Goal: Task Accomplishment & Management: Manage account settings

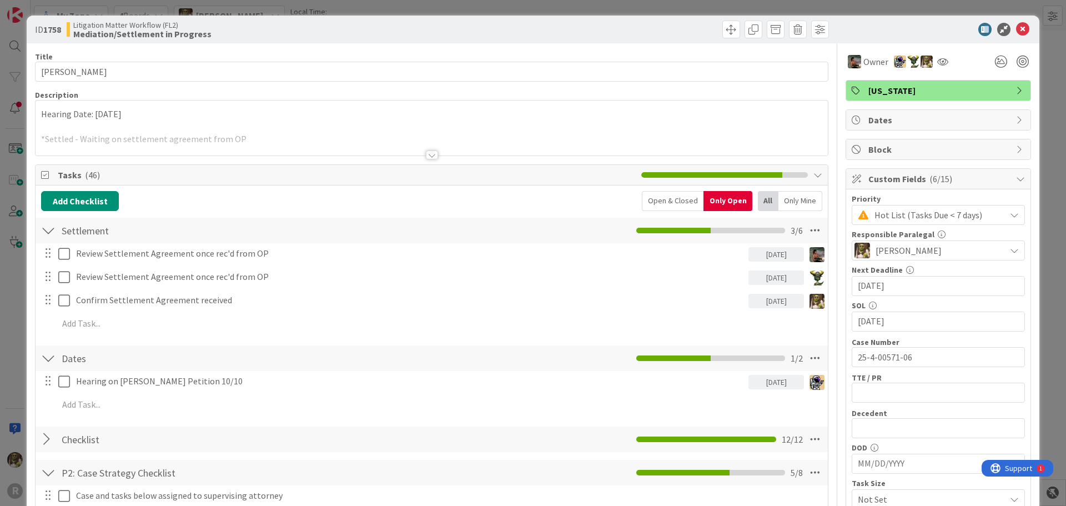
click at [1011, 36] on div "ID 1758 Litigation Matter Workflow (FL2) Mediation/Settlement in Progress" at bounding box center [533, 30] width 1013 height 28
click at [1016, 30] on icon at bounding box center [1022, 29] width 13 height 13
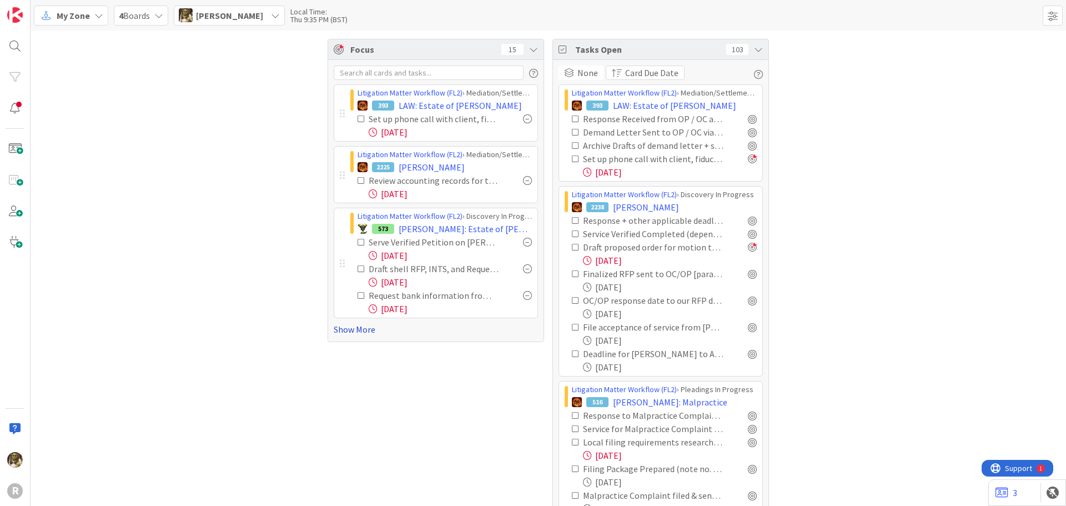
click at [362, 330] on link "Show More" at bounding box center [436, 329] width 204 height 13
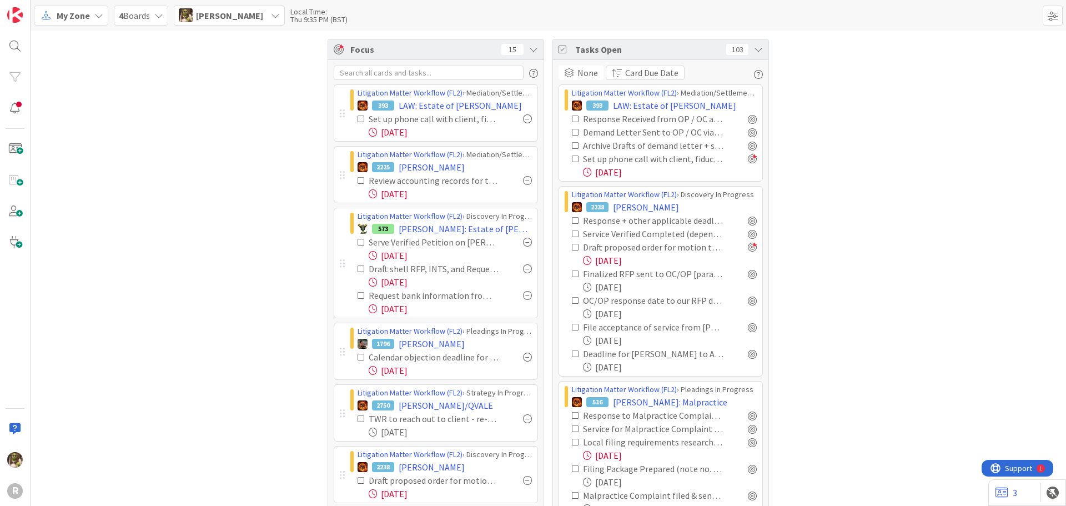
click at [359, 119] on icon at bounding box center [362, 119] width 8 height 8
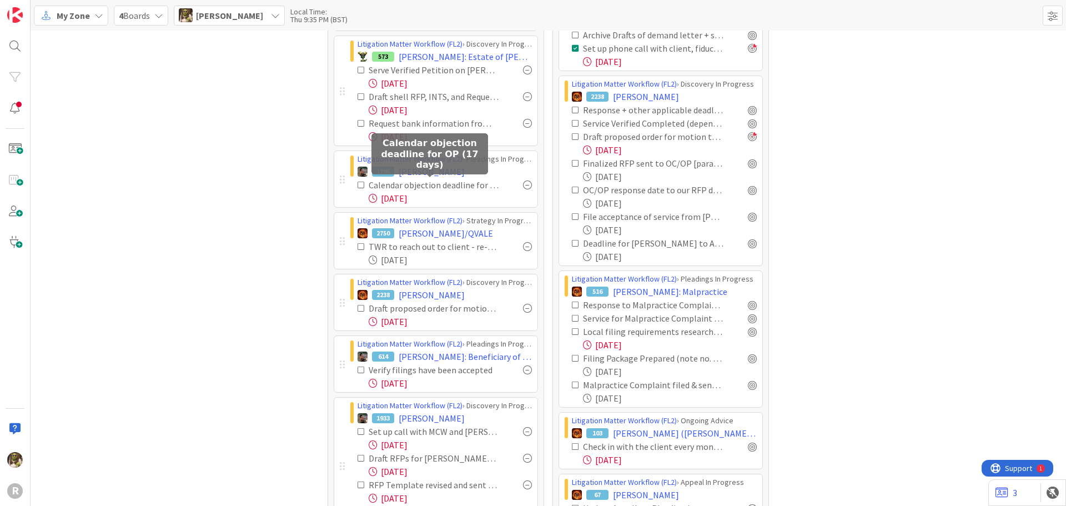
scroll to position [111, 0]
click at [425, 173] on span "[PERSON_NAME]" at bounding box center [432, 170] width 66 height 13
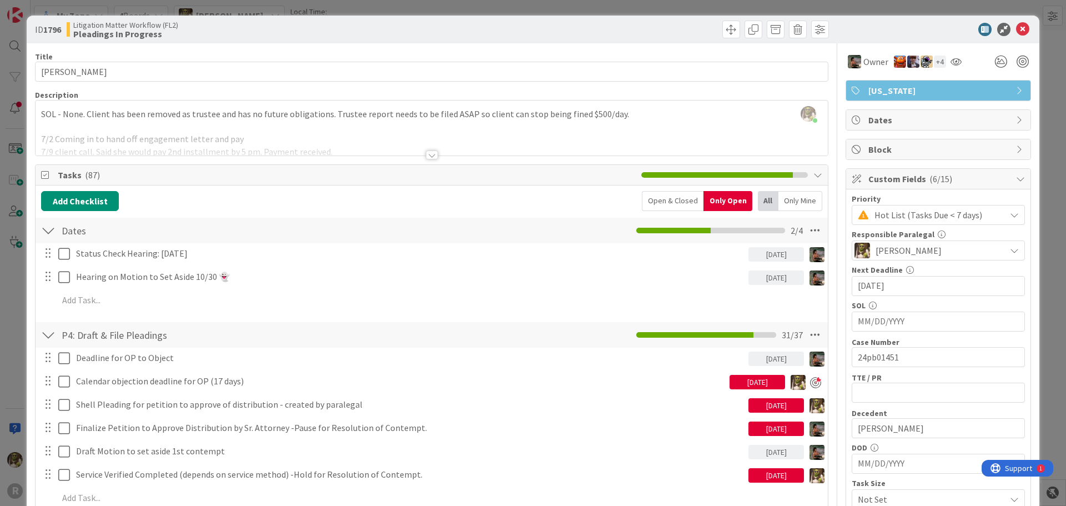
click at [429, 154] on div at bounding box center [432, 154] width 12 height 9
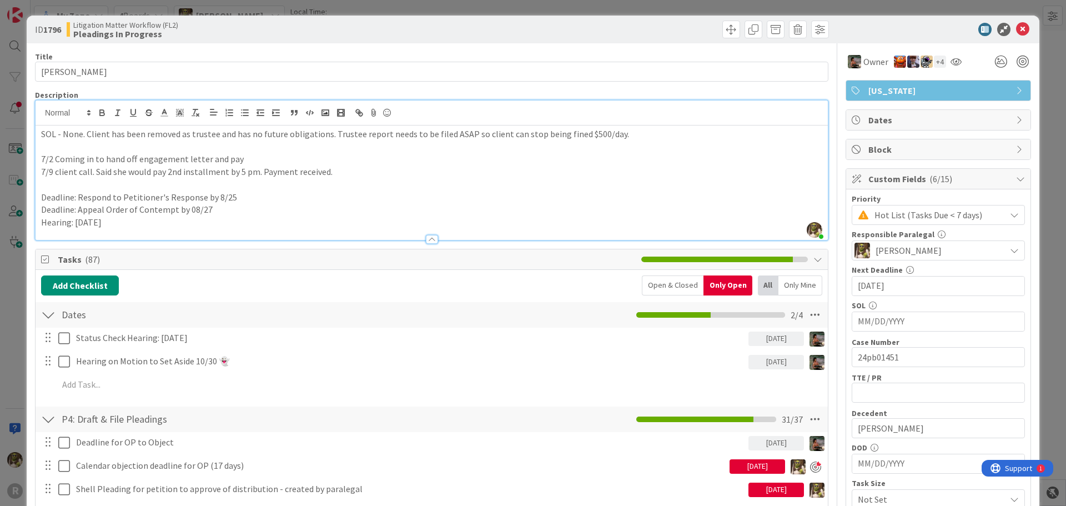
scroll to position [111, 0]
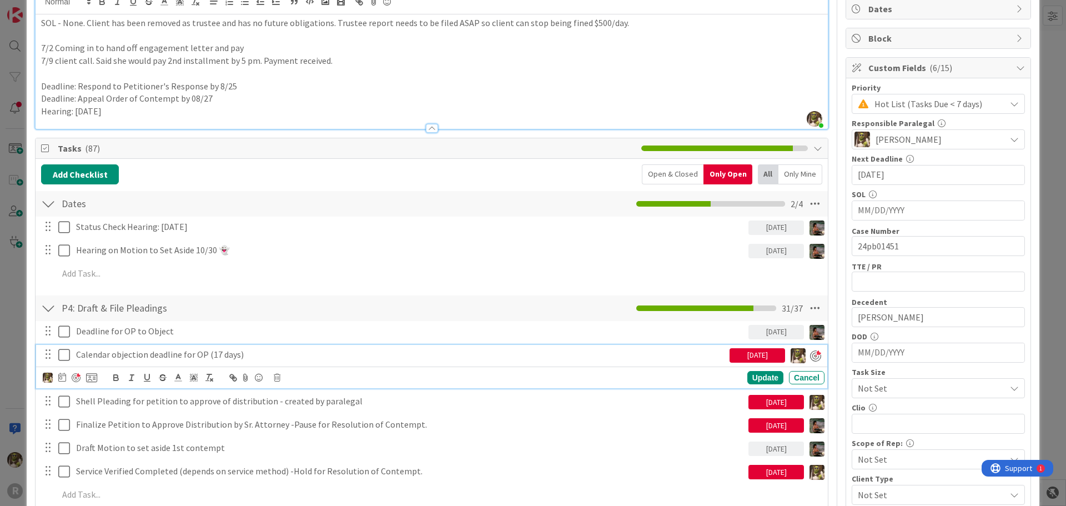
click at [61, 355] on icon at bounding box center [64, 354] width 12 height 13
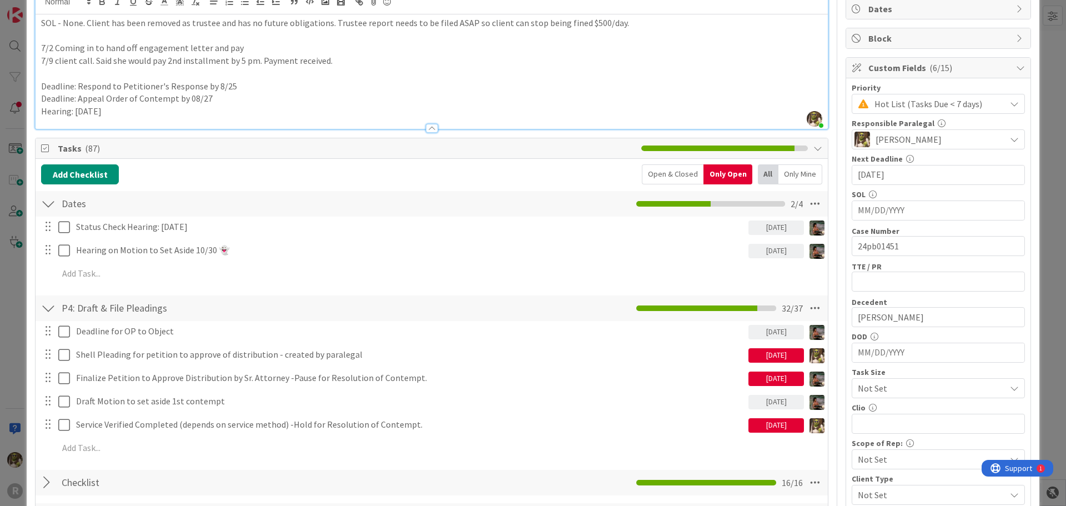
scroll to position [0, 0]
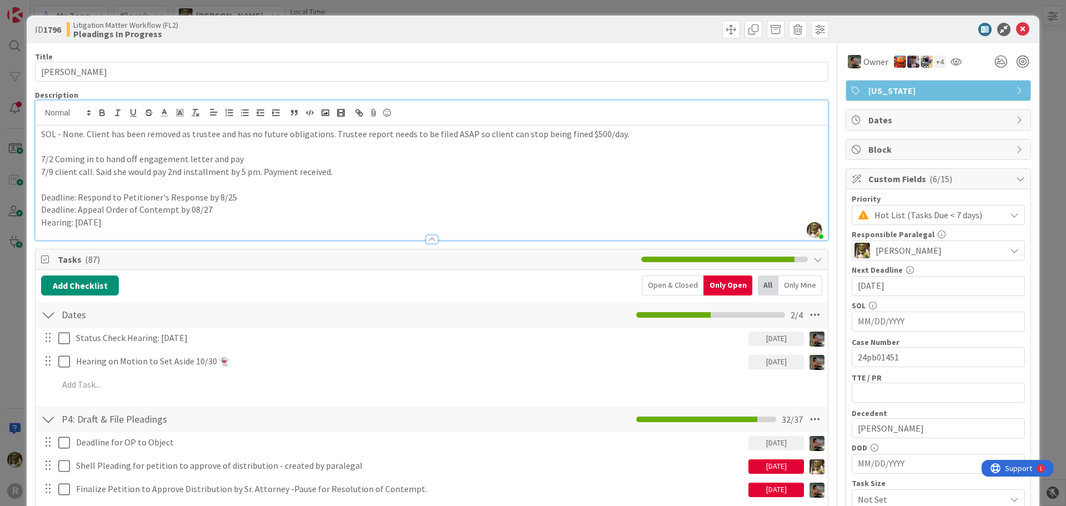
click at [1018, 30] on icon at bounding box center [1022, 29] width 13 height 13
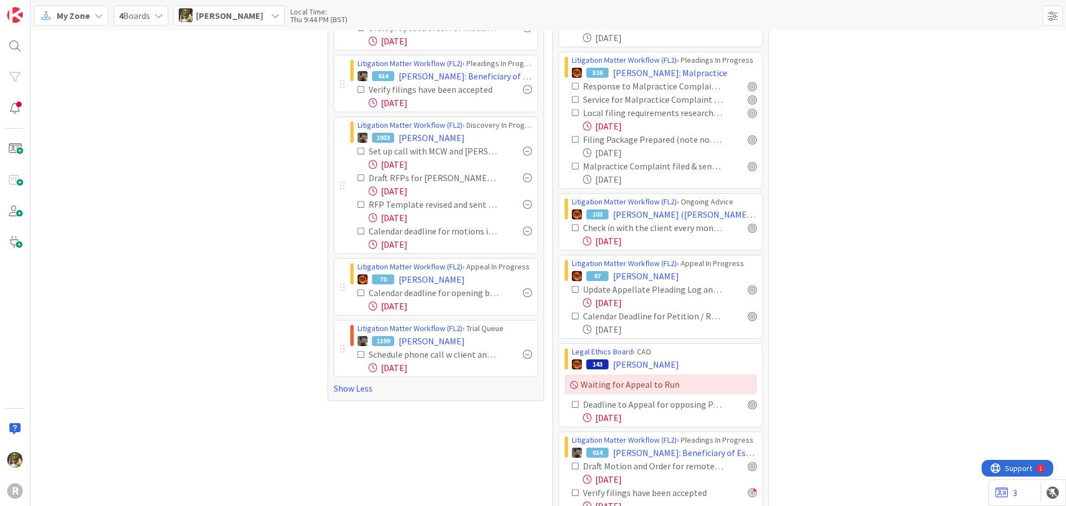
scroll to position [333, 0]
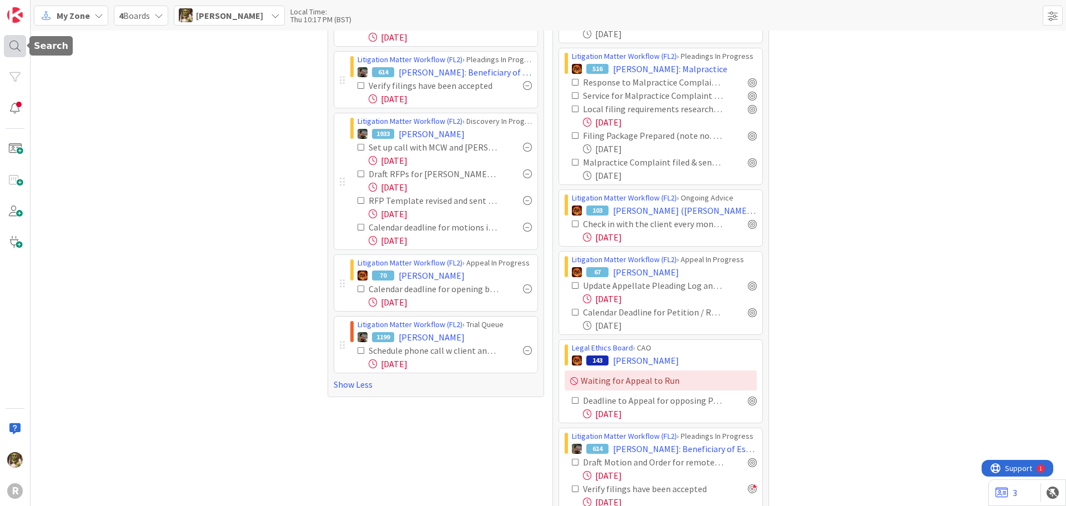
click at [11, 48] on div at bounding box center [15, 46] width 22 height 22
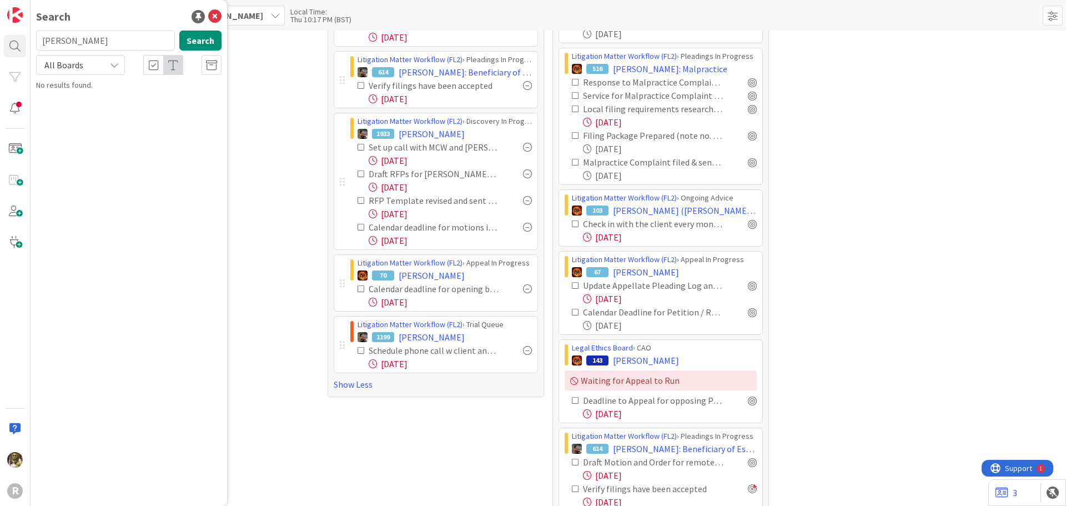
type input "[PERSON_NAME]"
click at [145, 95] on span ", [PERSON_NAME] and [PERSON_NAME]" at bounding box center [130, 104] width 157 height 22
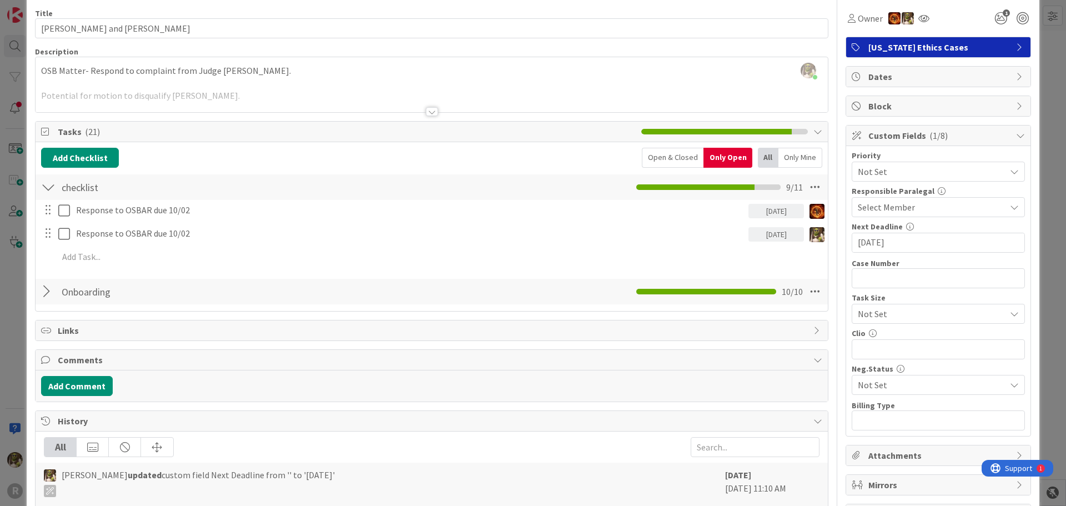
scroll to position [56, 0]
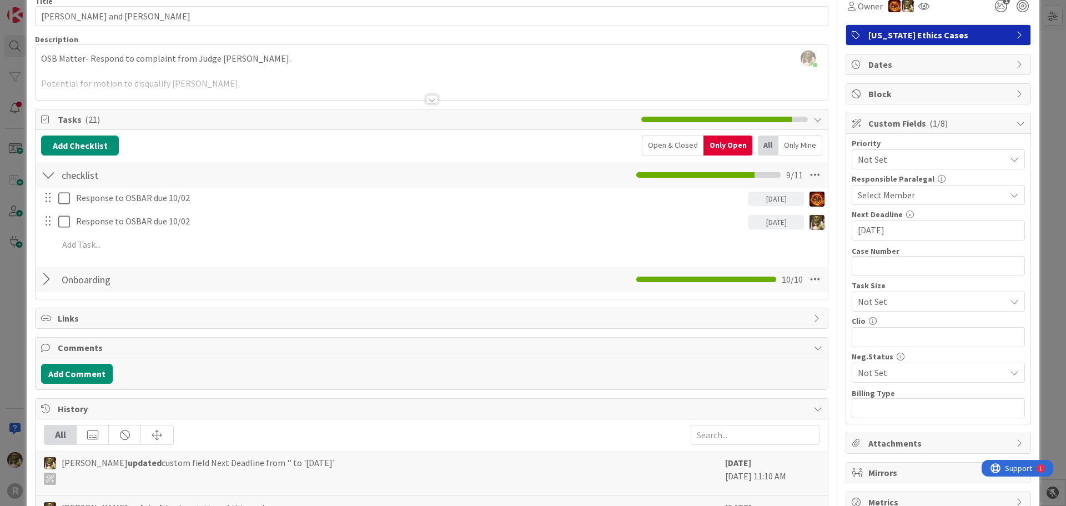
click at [47, 279] on div at bounding box center [48, 279] width 14 height 20
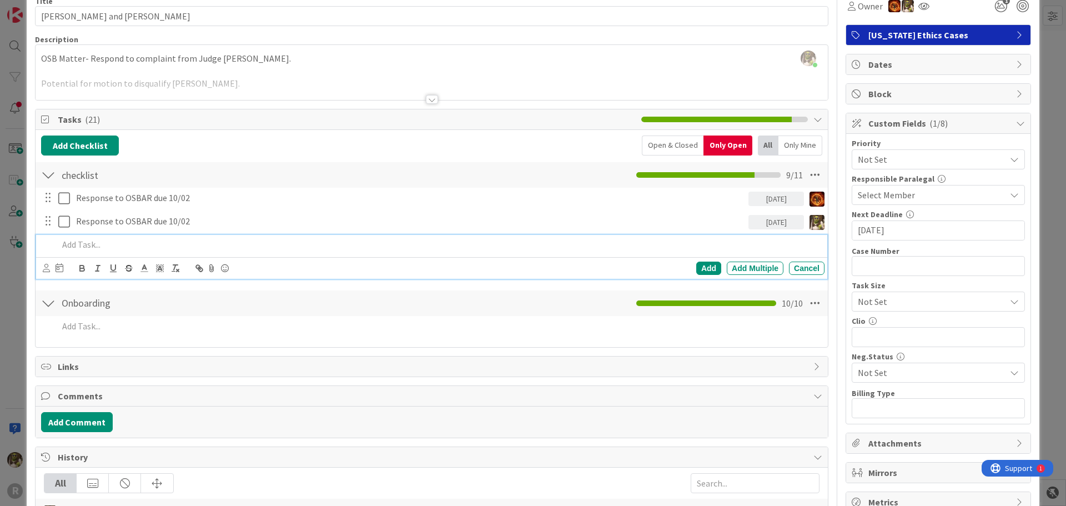
click at [79, 250] on p at bounding box center [439, 244] width 762 height 13
click at [44, 273] on div at bounding box center [46, 268] width 7 height 12
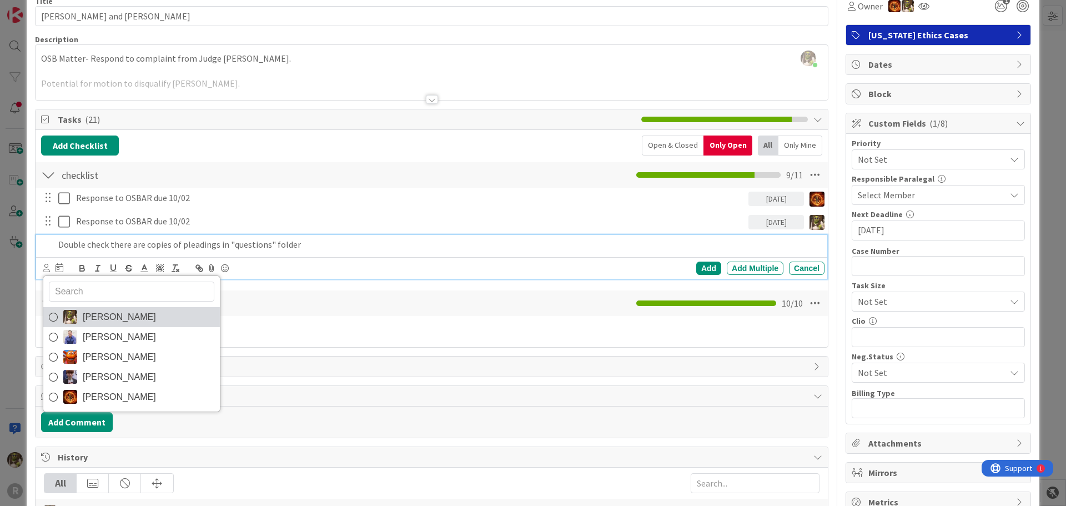
click at [75, 313] on img at bounding box center [70, 317] width 14 height 14
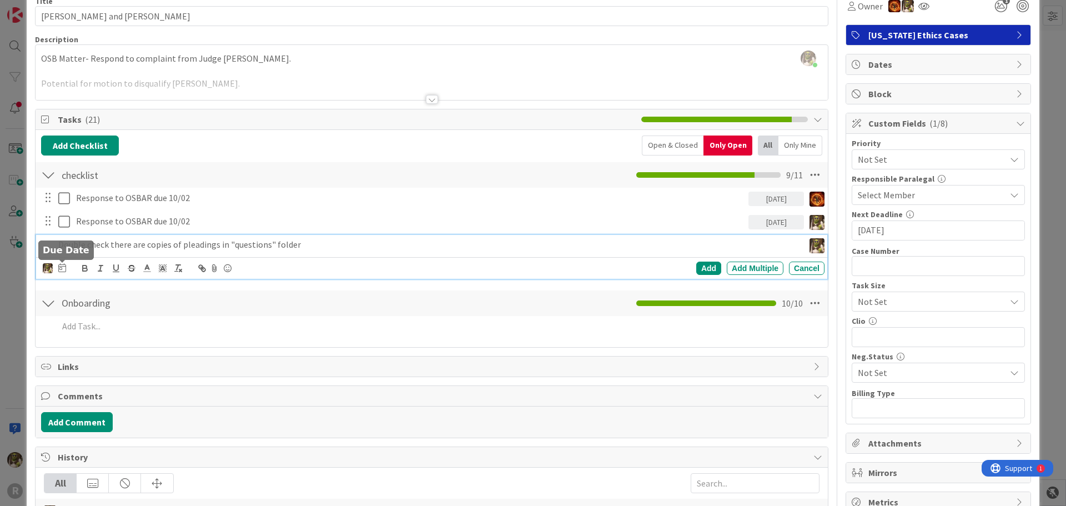
click at [62, 266] on icon at bounding box center [62, 267] width 8 height 9
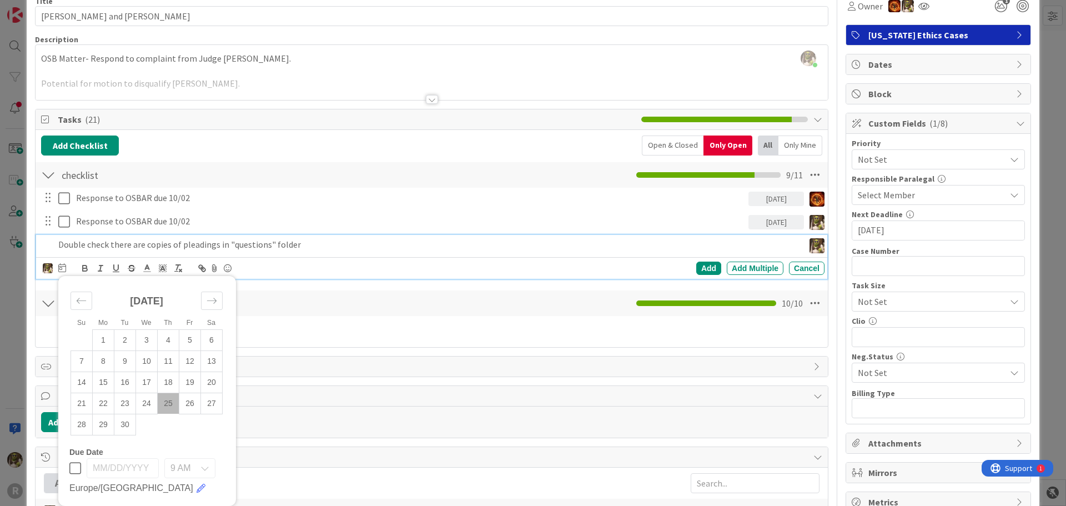
click at [168, 401] on td "25" at bounding box center [169, 403] width 22 height 21
type input "[DATE]"
click at [701, 263] on div "Add" at bounding box center [708, 267] width 25 height 13
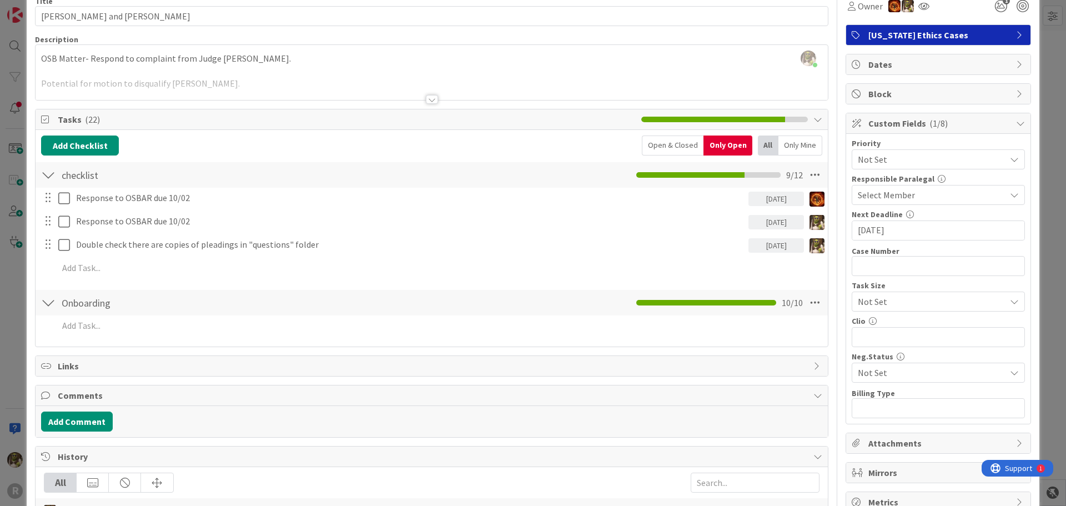
click at [213, 233] on div "Response to OSBAR due 10/02 [DATE] Update Cancel Response to OSBAR due 10/02 [D…" at bounding box center [431, 235] width 781 height 94
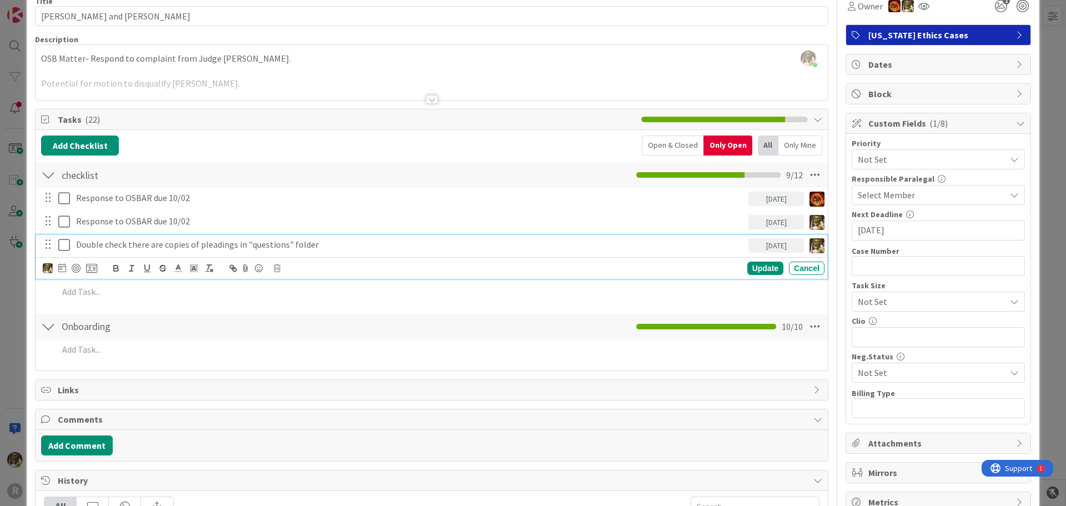
click at [112, 240] on p "Double check there are copies of pleadings in "questions" folder" at bounding box center [410, 244] width 668 height 13
click at [82, 268] on div at bounding box center [70, 267] width 54 height 13
click at [74, 268] on div at bounding box center [76, 268] width 9 height 9
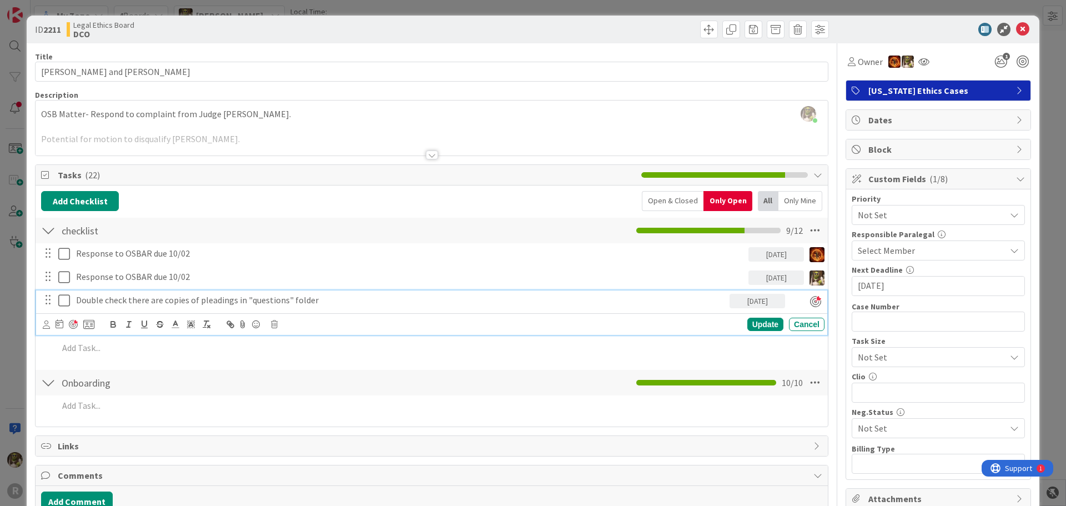
click at [1016, 34] on icon at bounding box center [1022, 29] width 13 height 13
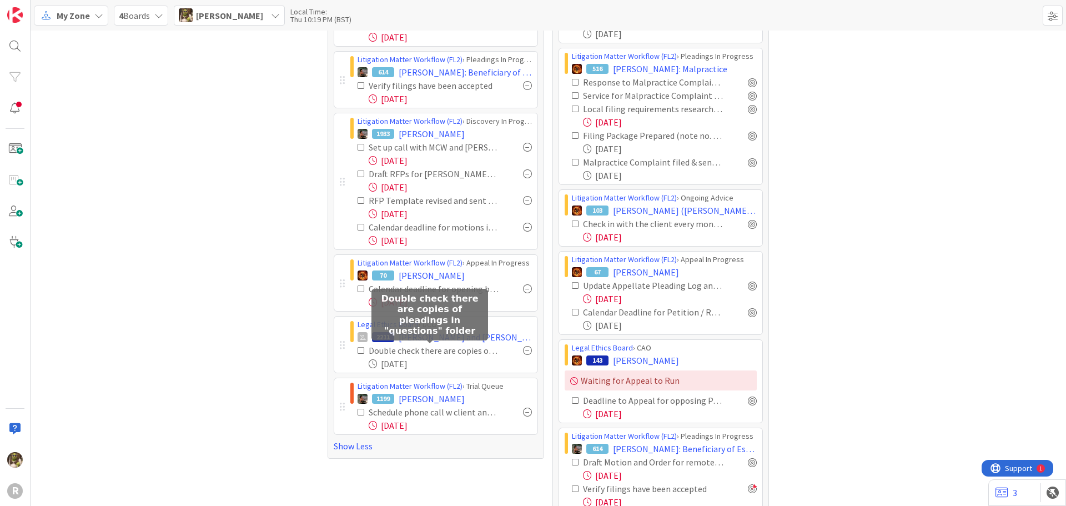
drag, startPoint x: 481, startPoint y: 346, endPoint x: 274, endPoint y: 339, distance: 207.8
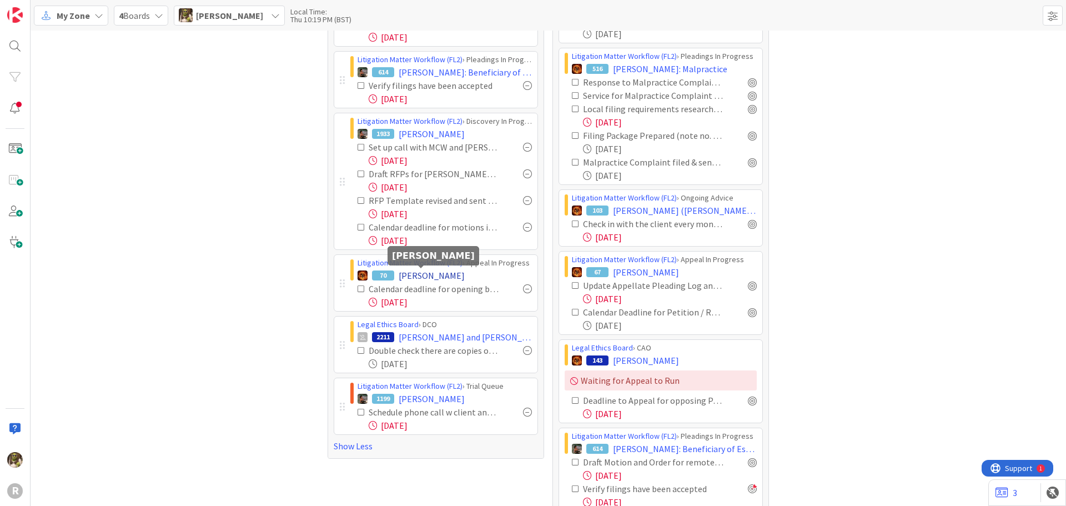
click at [429, 271] on span "[PERSON_NAME]" at bounding box center [432, 275] width 66 height 13
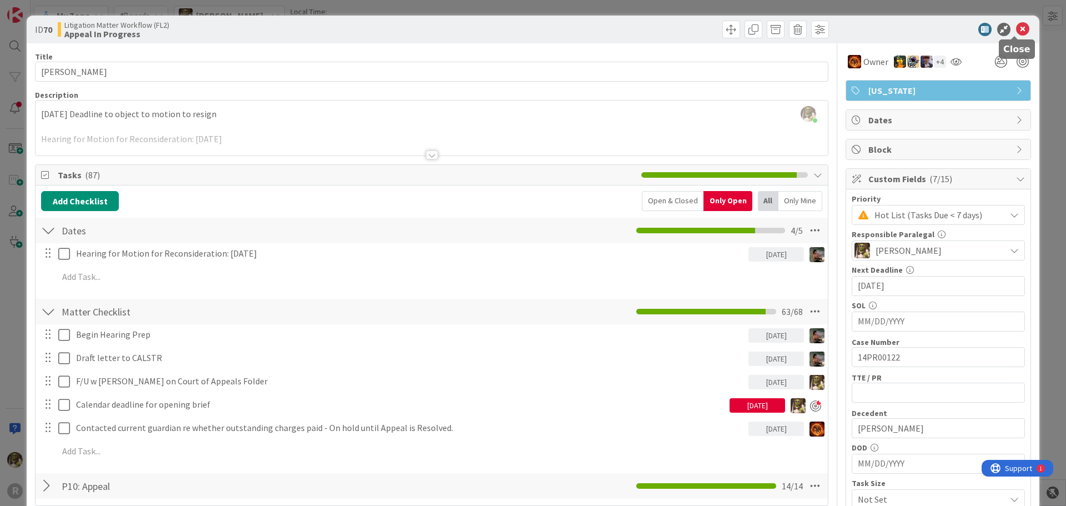
click at [1016, 30] on icon at bounding box center [1022, 29] width 13 height 13
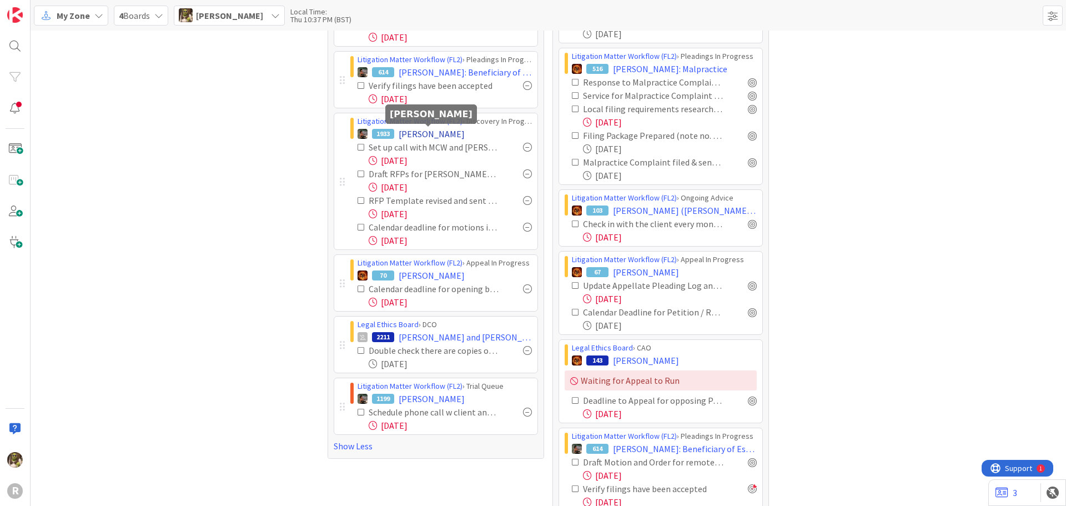
click at [430, 137] on span "[PERSON_NAME]" at bounding box center [432, 133] width 66 height 13
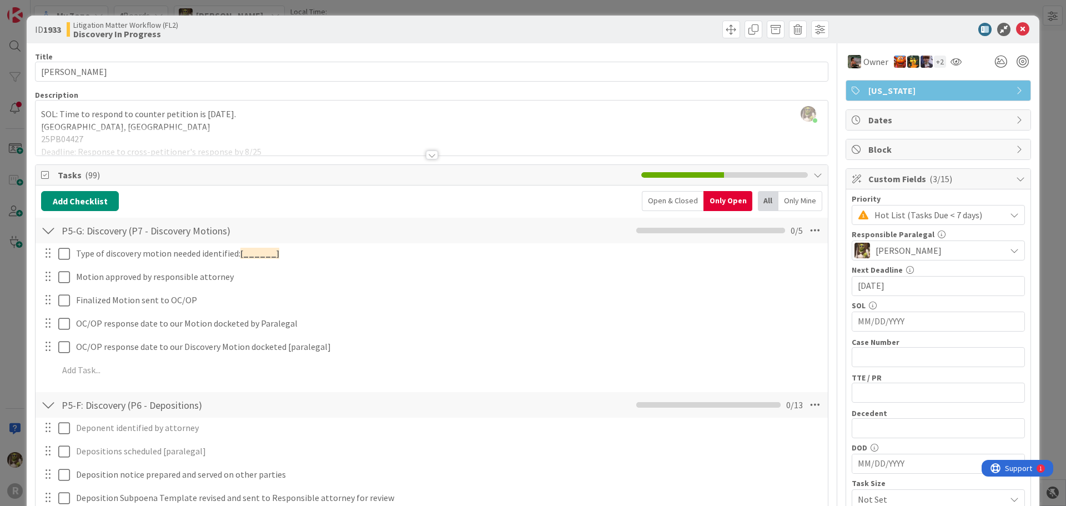
click at [429, 155] on div at bounding box center [432, 154] width 12 height 9
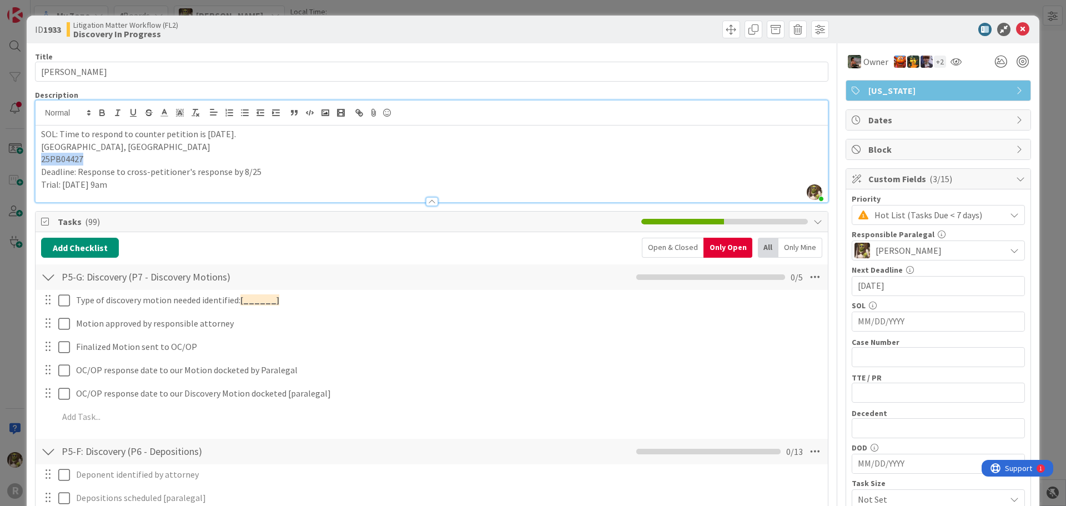
drag, startPoint x: 105, startPoint y: 160, endPoint x: 33, endPoint y: 161, distance: 71.6
copy p "25PB04427"
click at [768, 250] on div "All" at bounding box center [768, 248] width 21 height 20
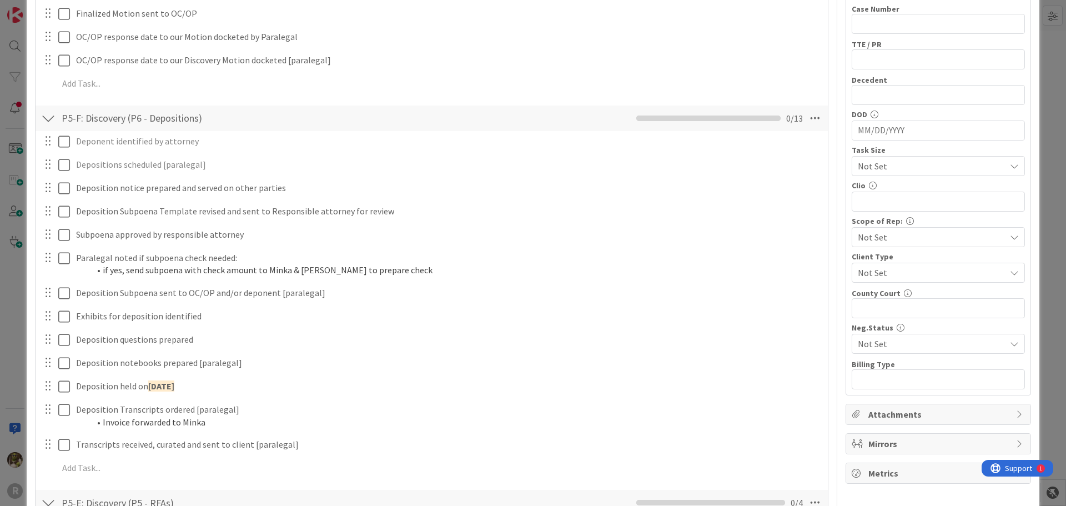
scroll to position [167, 0]
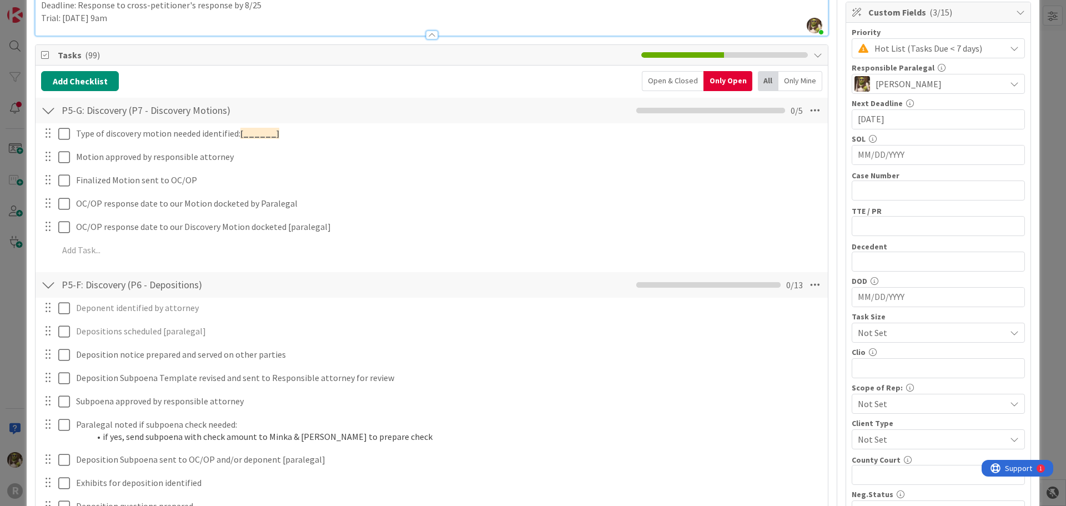
click at [52, 108] on div at bounding box center [48, 110] width 14 height 20
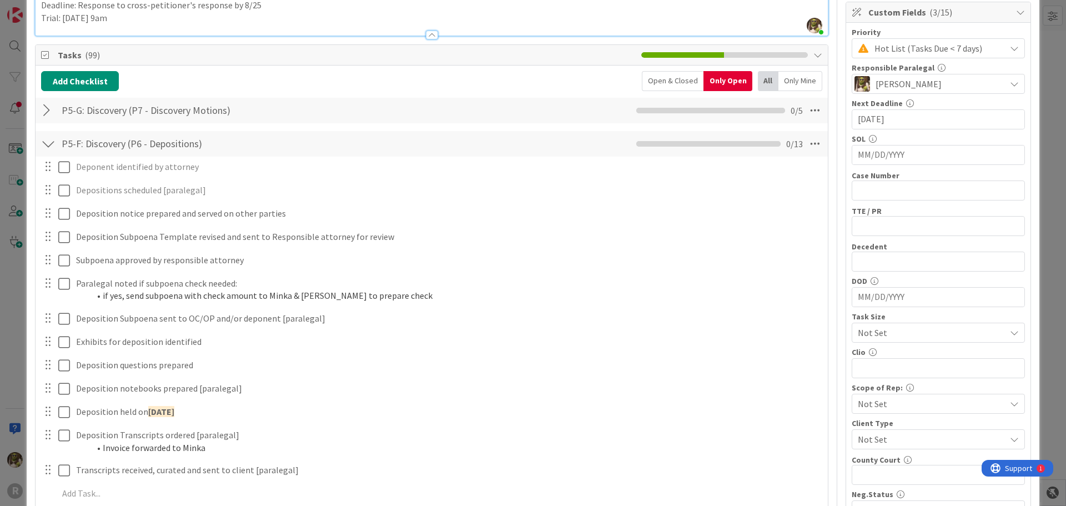
click at [38, 143] on div "P5-F: Discovery (P6 - Depositions) Checklist Name 34 / 64 P5-F: Discovery (P6 -…" at bounding box center [432, 144] width 792 height 26
click at [48, 140] on div at bounding box center [48, 144] width 14 height 20
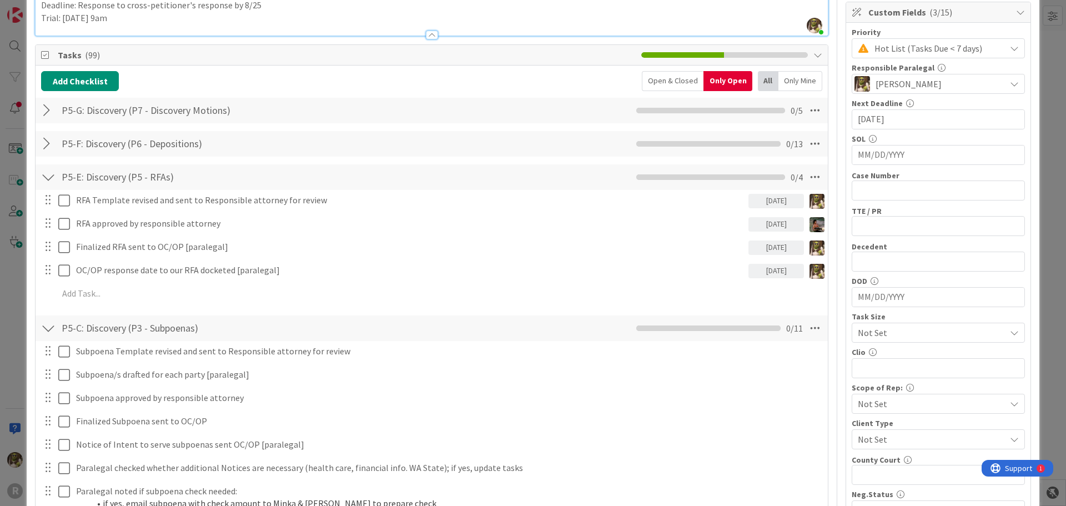
click at [52, 180] on div at bounding box center [48, 177] width 14 height 20
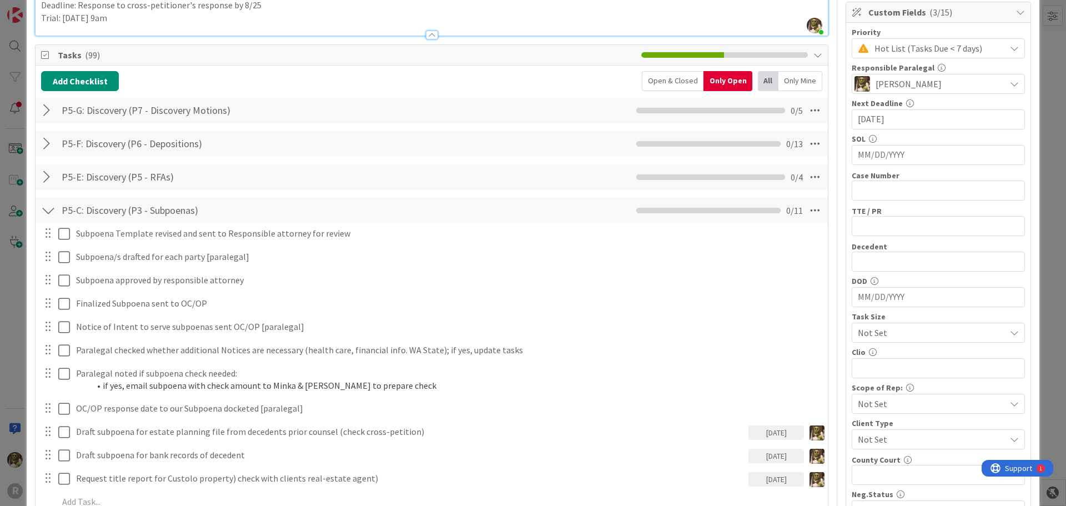
click at [47, 207] on div at bounding box center [48, 210] width 14 height 20
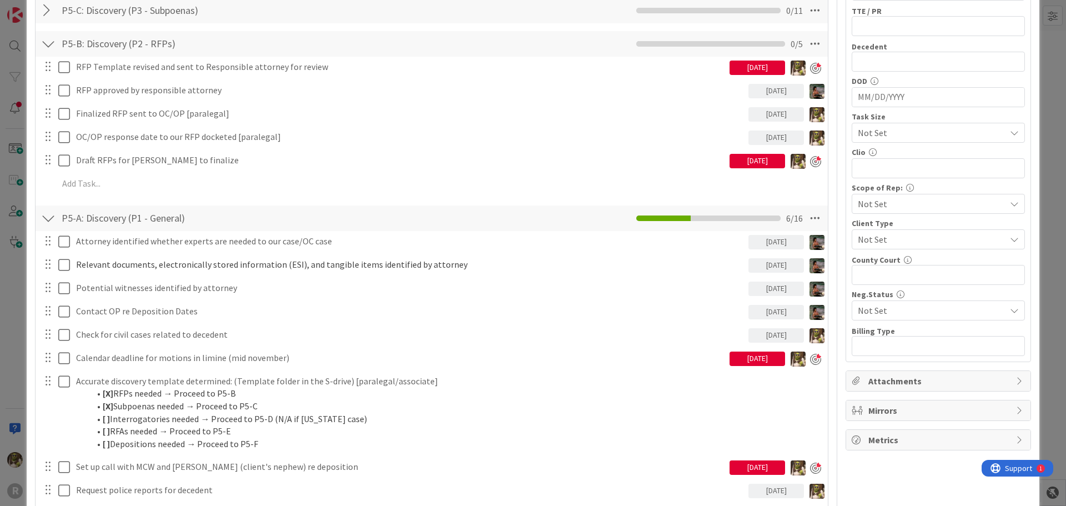
scroll to position [389, 0]
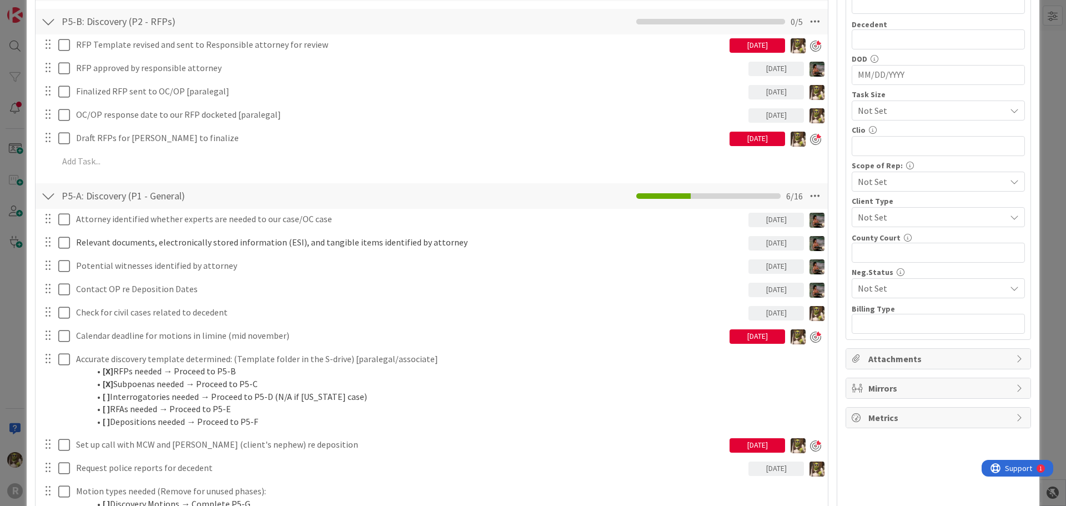
click at [48, 189] on div at bounding box center [48, 196] width 14 height 20
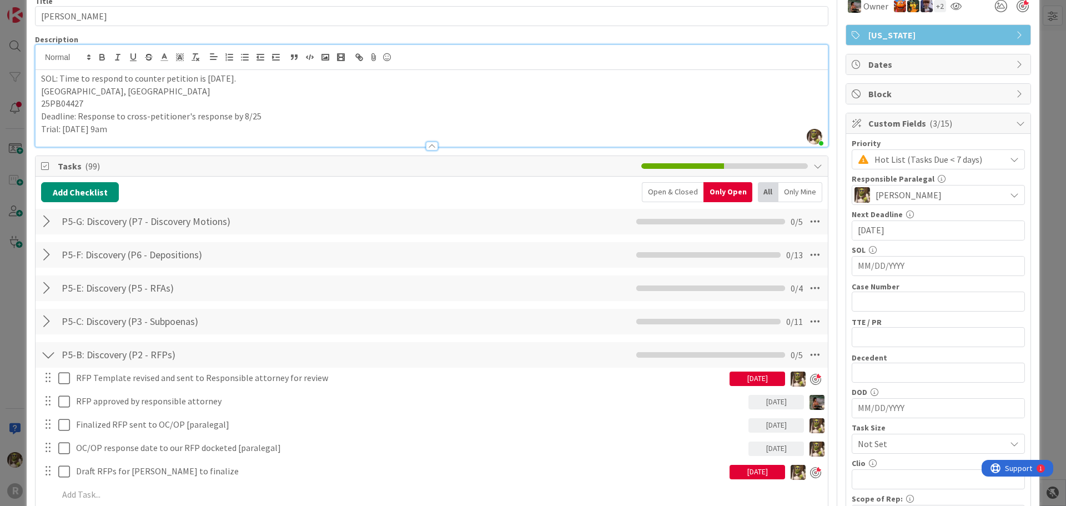
scroll to position [0, 0]
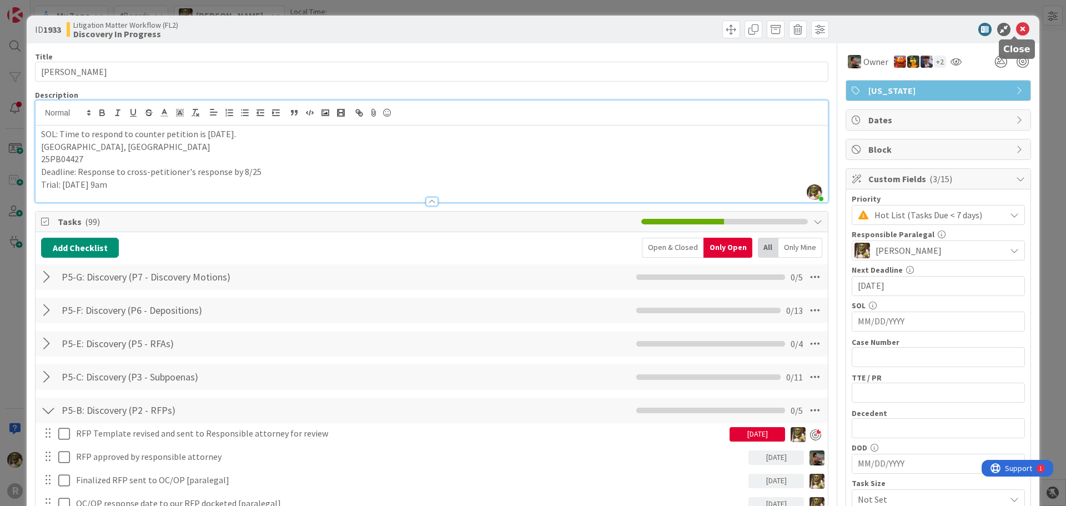
click at [1017, 29] on icon at bounding box center [1022, 29] width 13 height 13
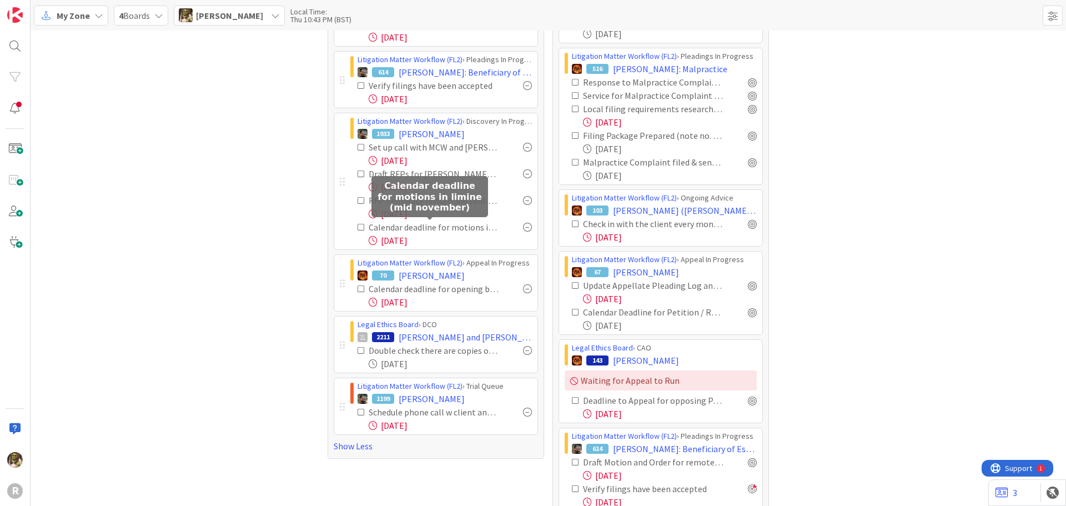
click at [437, 222] on div "Calendar deadline for motions in limine (mid november)" at bounding box center [434, 226] width 130 height 13
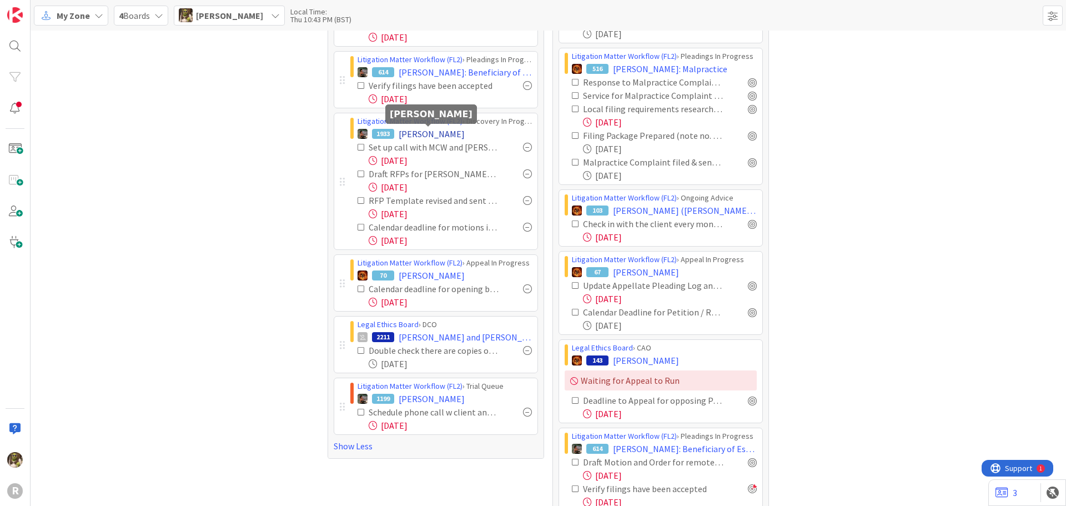
click at [441, 129] on span "[PERSON_NAME]" at bounding box center [432, 133] width 66 height 13
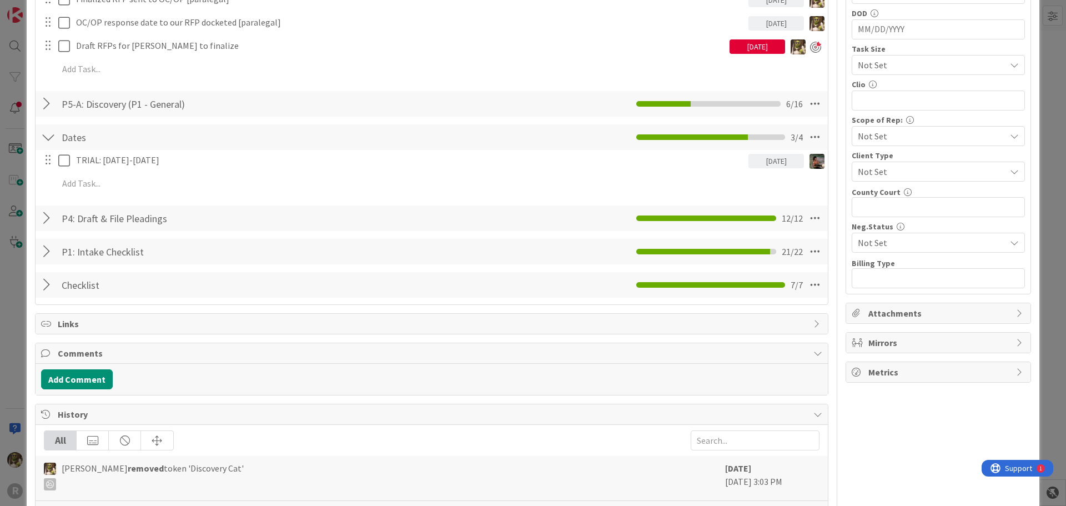
scroll to position [444, 0]
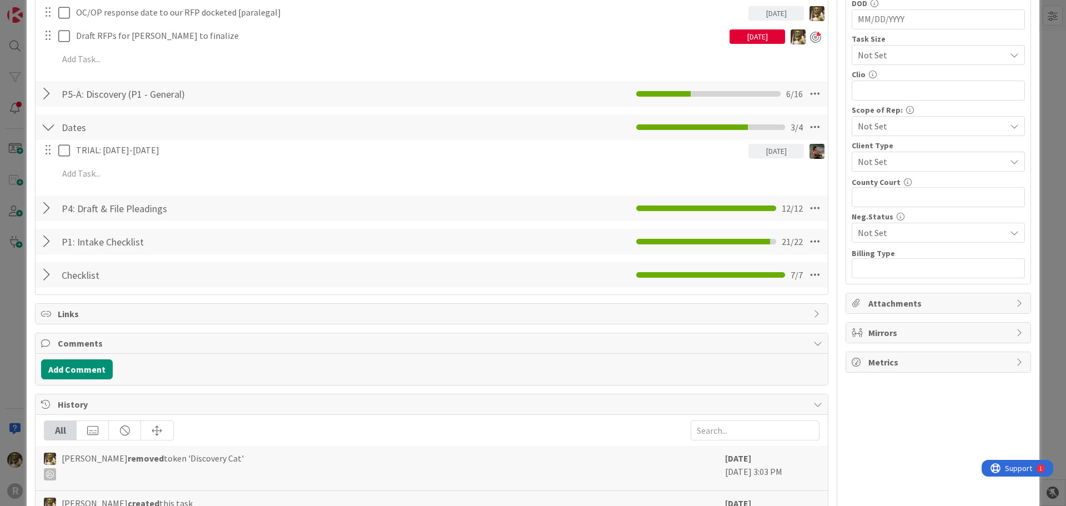
click at [51, 240] on div at bounding box center [48, 242] width 14 height 20
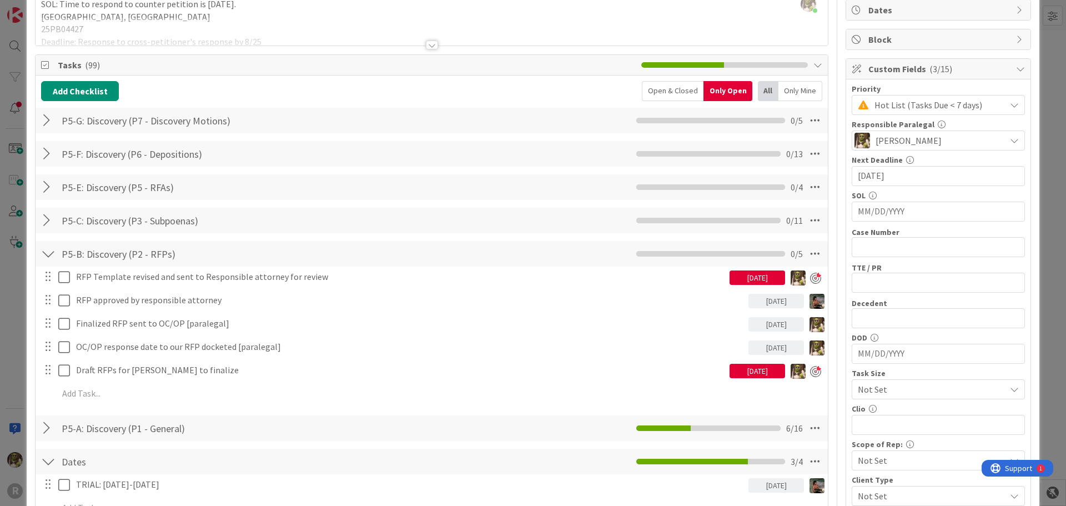
scroll to position [56, 0]
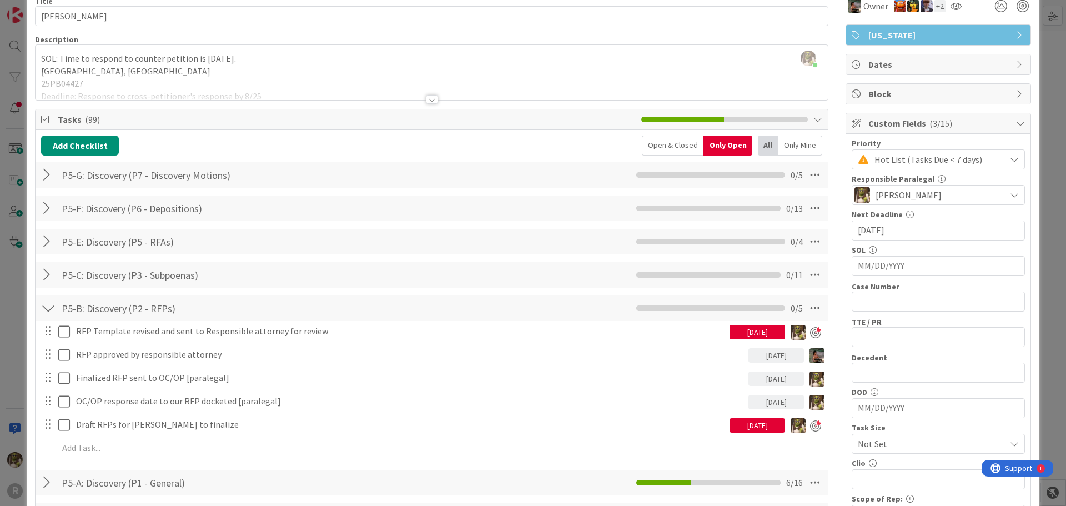
click at [782, 143] on div "Only Mine" at bounding box center [800, 145] width 44 height 20
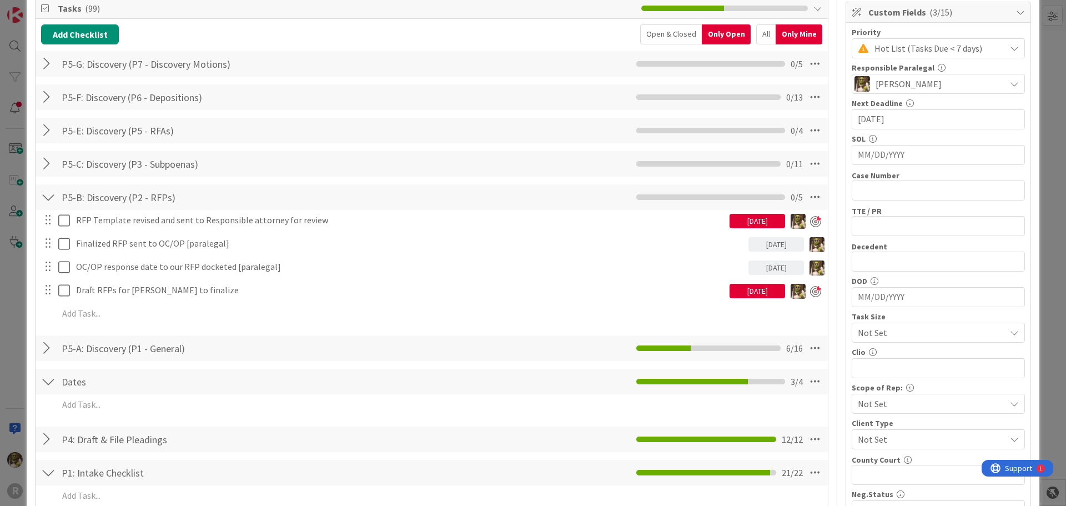
scroll to position [222, 0]
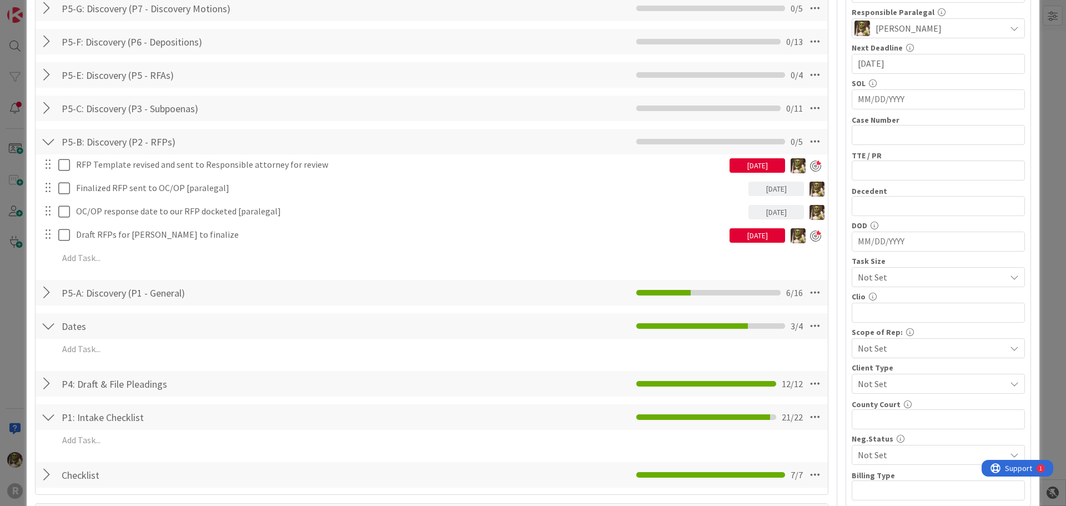
click at [53, 294] on div at bounding box center [48, 293] width 14 height 20
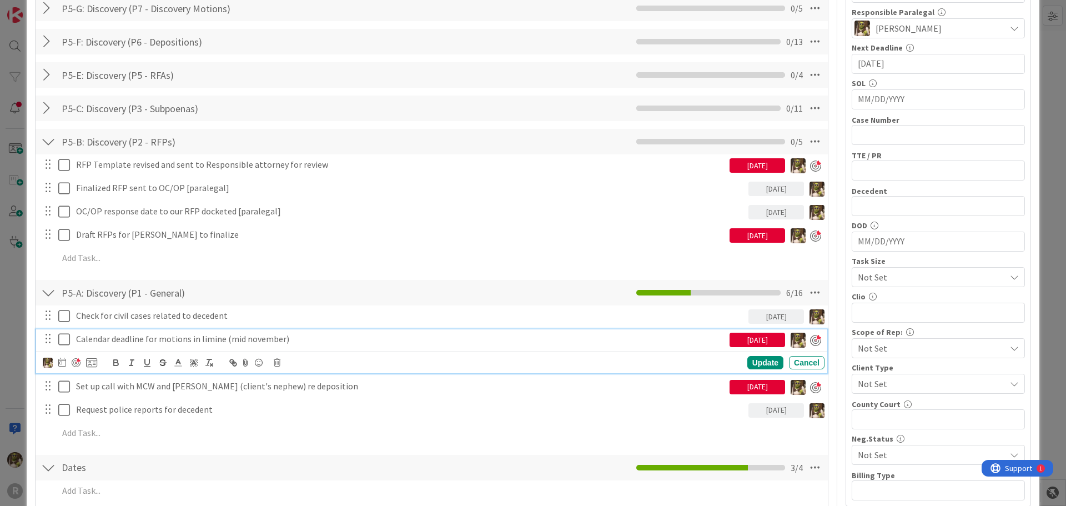
click at [212, 345] on p "Calendar deadline for motions in limine (mid november)" at bounding box center [400, 339] width 649 height 13
drag, startPoint x: 299, startPoint y: 340, endPoint x: 290, endPoint y: 336, distance: 10.0
click at [290, 336] on p "Calendar deadline for motions in limine (mid november)" at bounding box center [400, 339] width 649 height 13
click at [751, 365] on div "Update" at bounding box center [765, 362] width 36 height 13
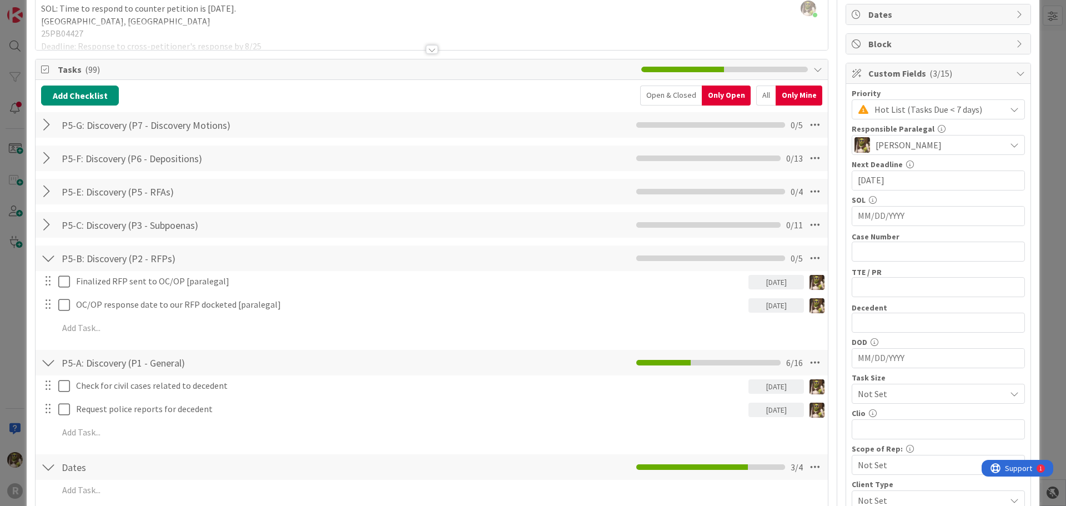
scroll to position [0, 0]
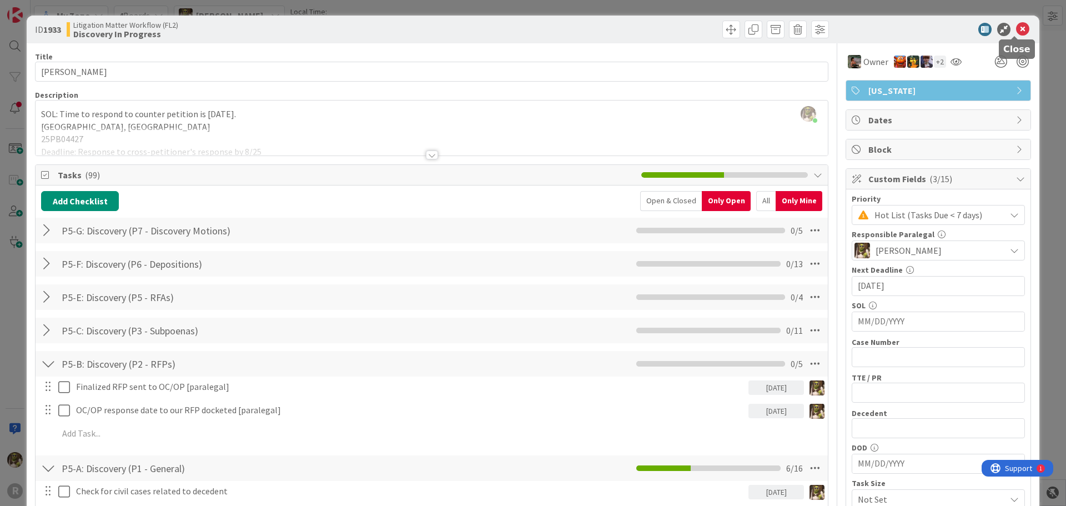
click at [1020, 27] on icon at bounding box center [1022, 29] width 13 height 13
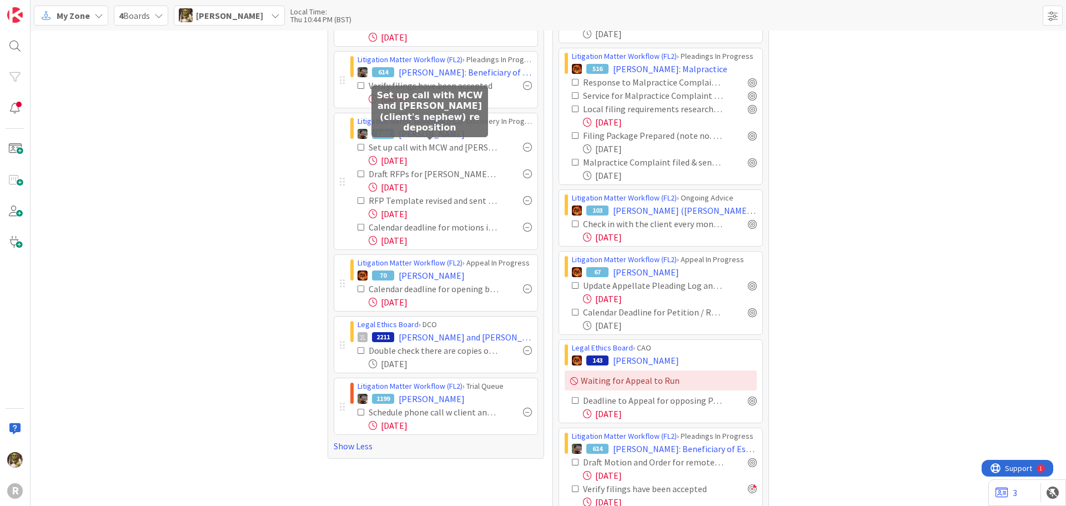
click at [439, 141] on div "Set up call with MCW and [PERSON_NAME] (client's nephew) re deposition" at bounding box center [434, 146] width 130 height 13
click at [431, 132] on span "[PERSON_NAME]" at bounding box center [432, 133] width 66 height 13
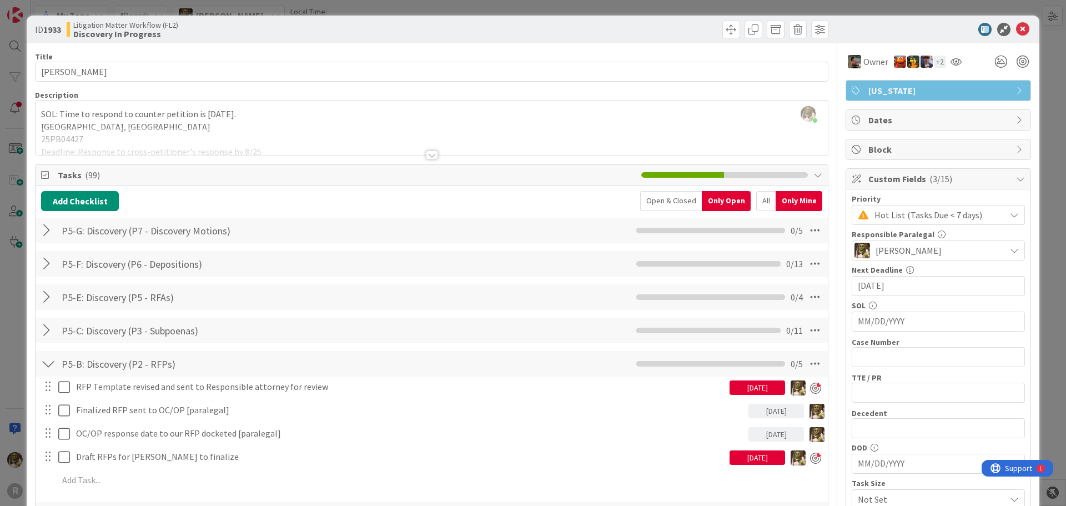
click at [420, 153] on div at bounding box center [432, 141] width 792 height 28
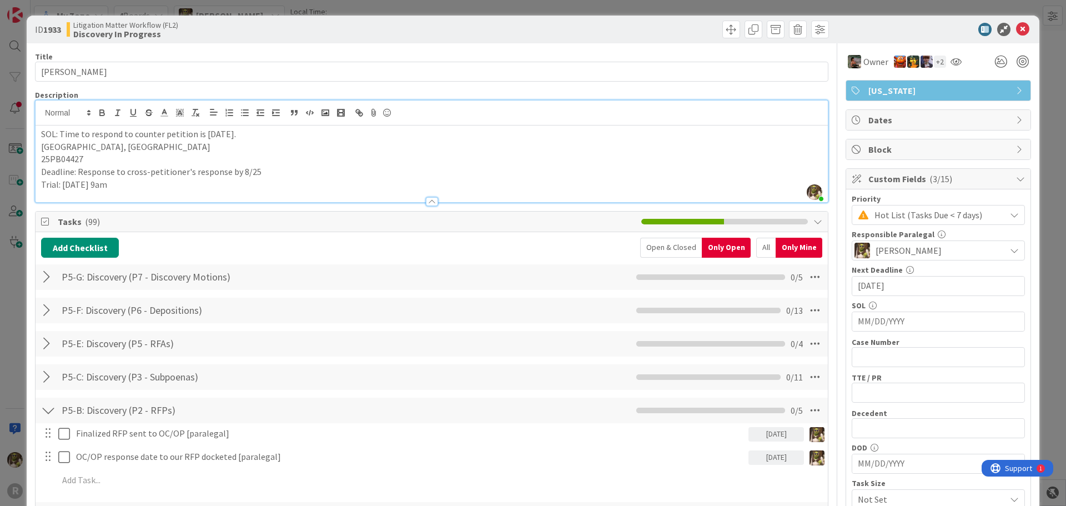
click at [190, 183] on p "Trial: [DATE] 9am" at bounding box center [431, 184] width 781 height 13
click at [283, 168] on p "Deadline: Response to cross-petitioner's response by 8/25" at bounding box center [431, 171] width 781 height 13
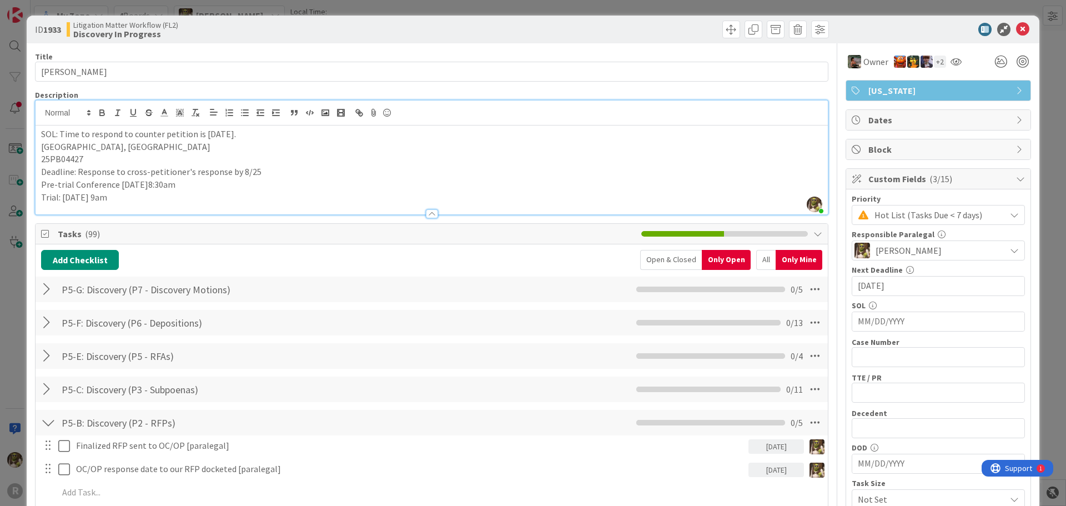
scroll to position [500, 0]
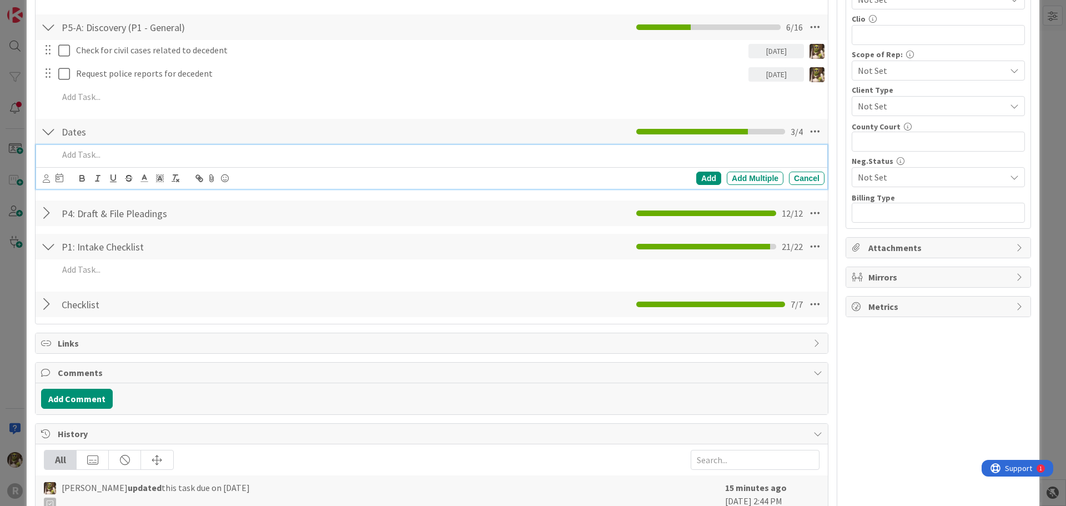
click at [91, 159] on p at bounding box center [439, 154] width 762 height 13
click at [45, 177] on icon at bounding box center [46, 178] width 7 height 8
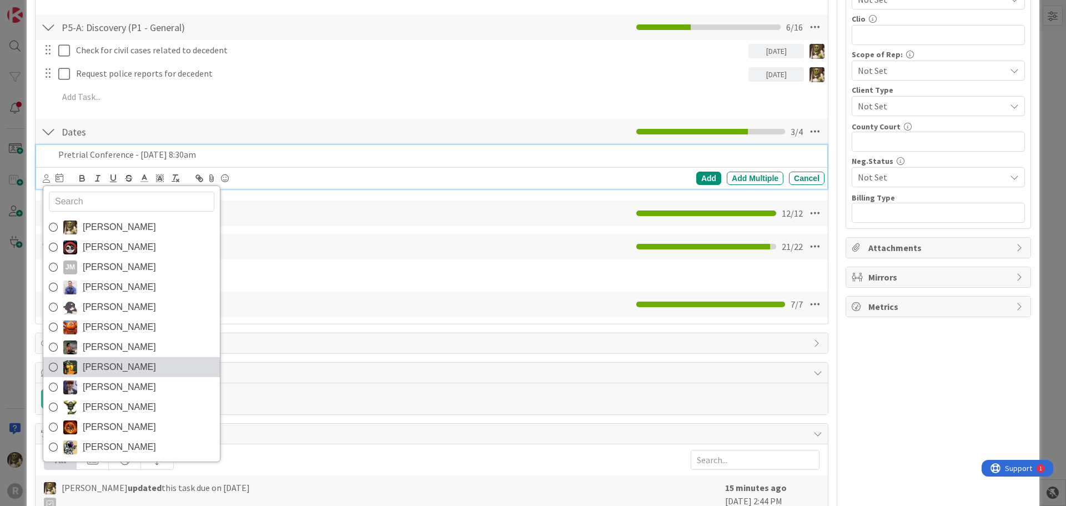
click at [98, 358] on link "[PERSON_NAME]" at bounding box center [131, 367] width 177 height 20
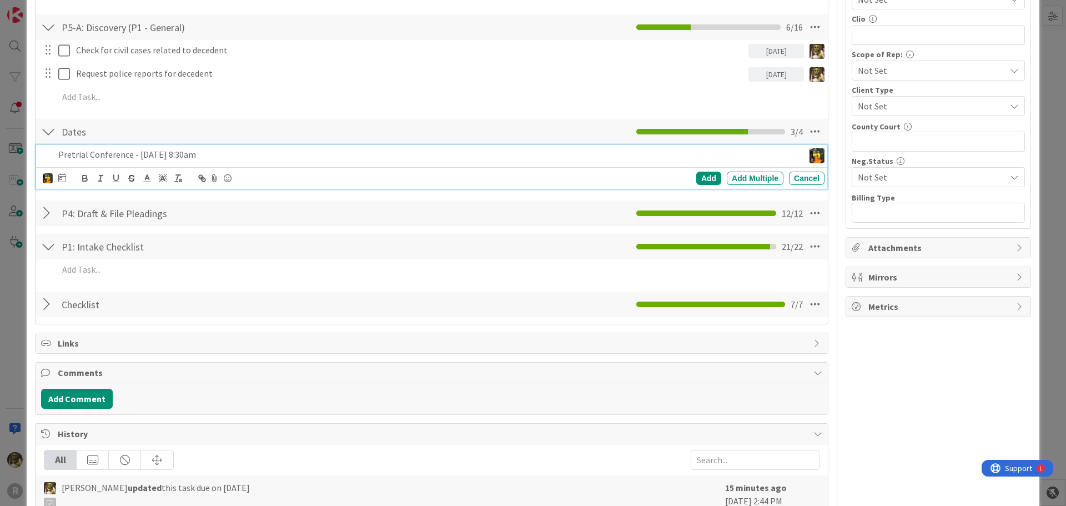
click at [49, 177] on img at bounding box center [48, 178] width 10 height 10
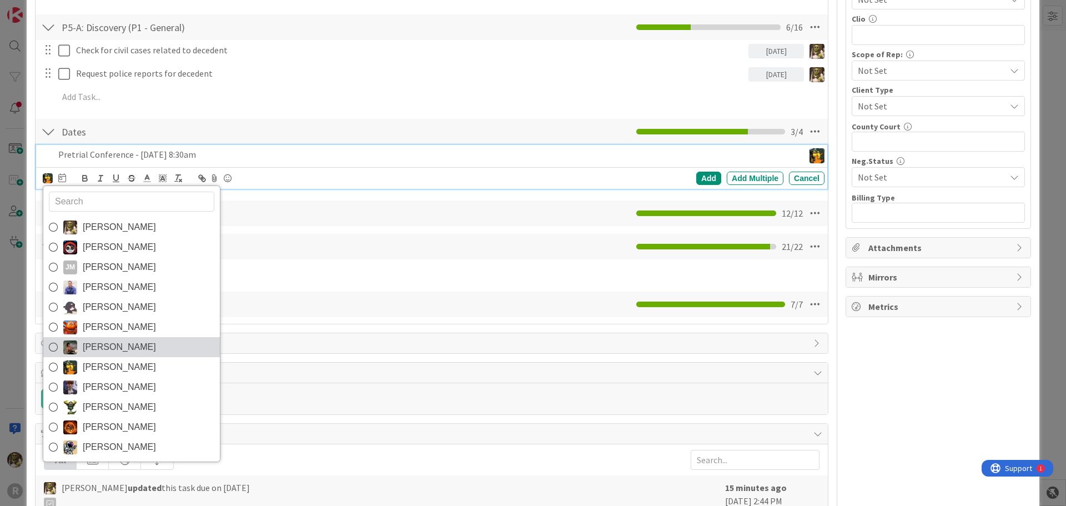
click at [117, 346] on span "[PERSON_NAME]" at bounding box center [119, 347] width 73 height 17
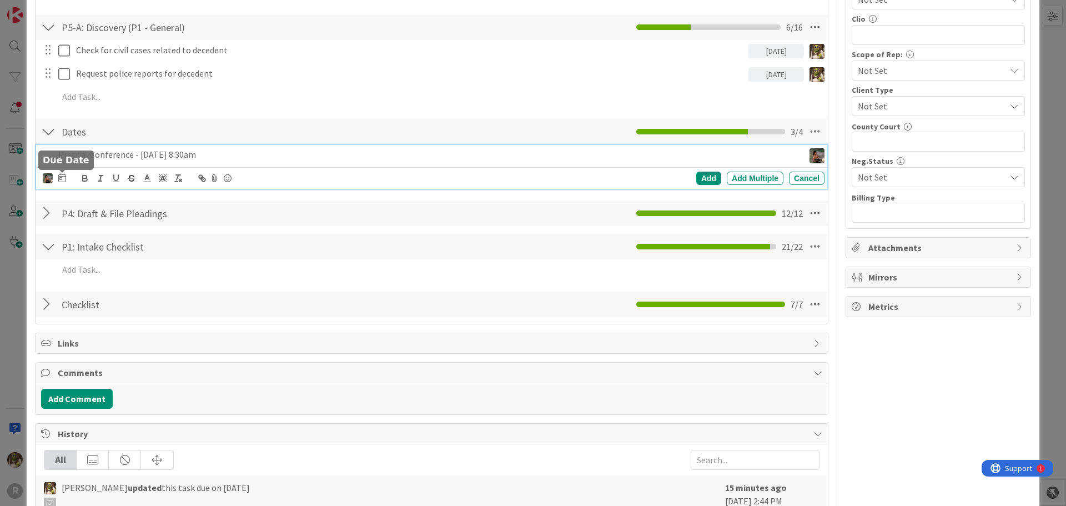
click at [65, 178] on icon at bounding box center [62, 177] width 8 height 9
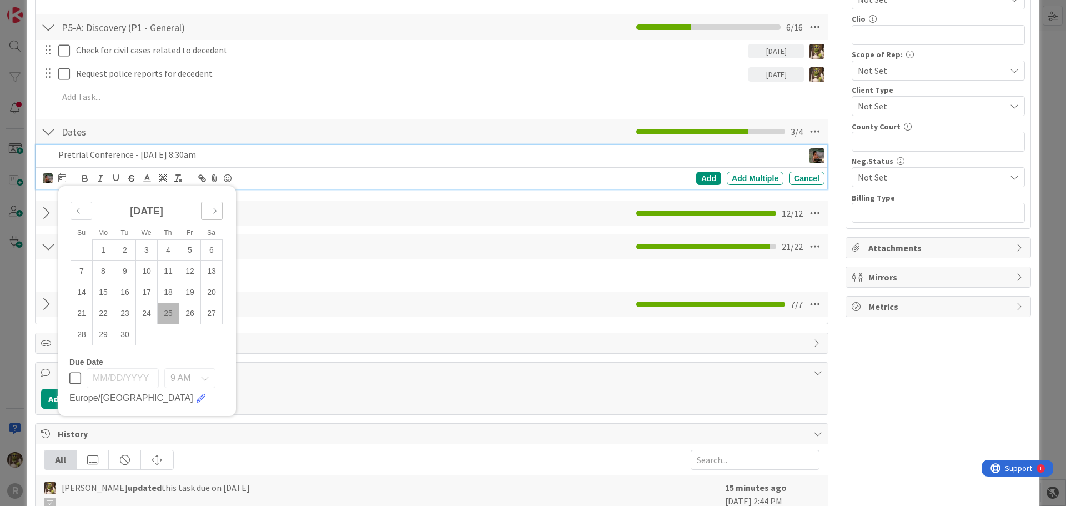
click at [210, 205] on div "Move forward to switch to the next month." at bounding box center [212, 211] width 22 height 18
click at [212, 208] on icon "Move forward to switch to the next month." at bounding box center [212, 210] width 11 height 11
click at [165, 294] on td "13" at bounding box center [169, 292] width 22 height 21
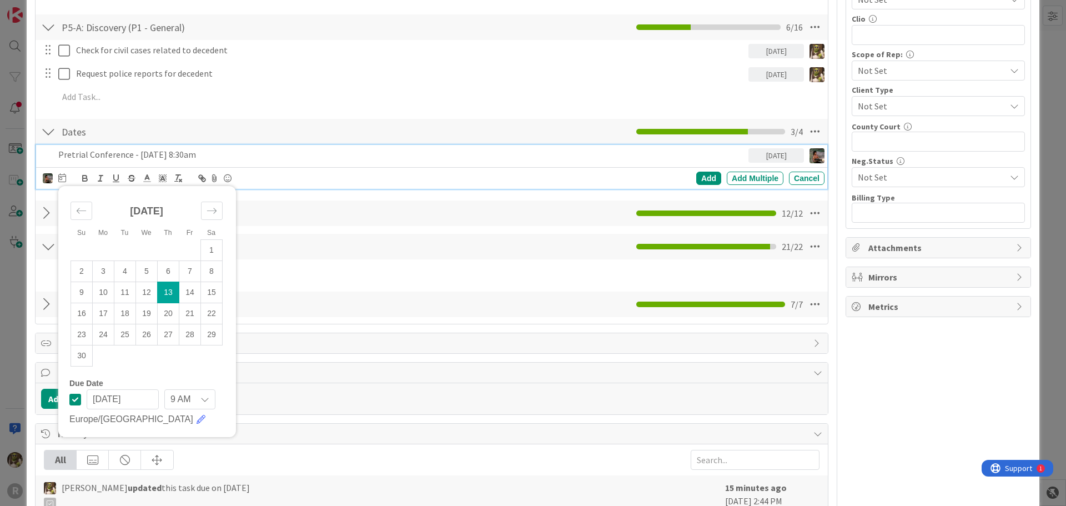
click at [687, 177] on div "Add Add Multiple Cancel" at bounding box center [650, 178] width 347 height 13
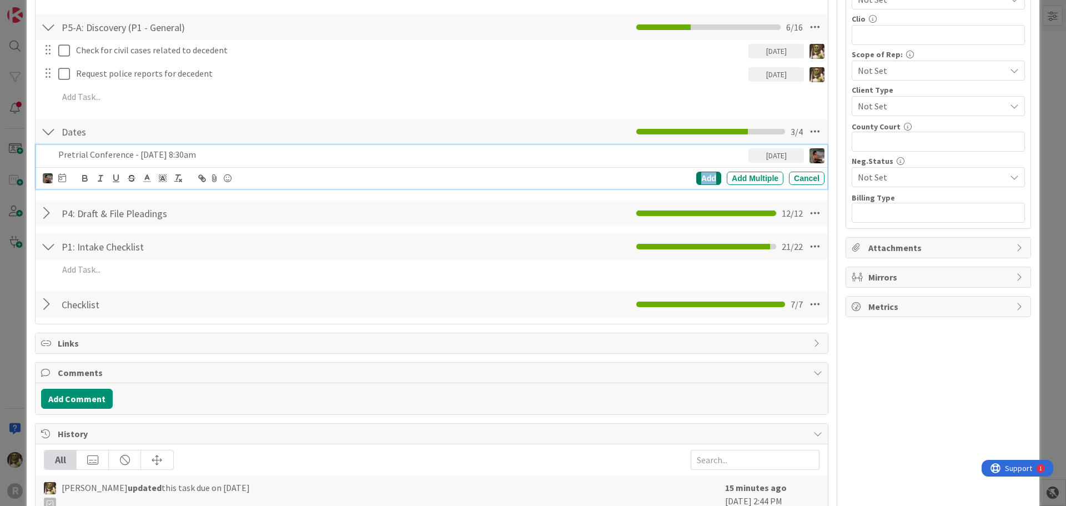
click at [696, 177] on div "Add" at bounding box center [708, 178] width 25 height 13
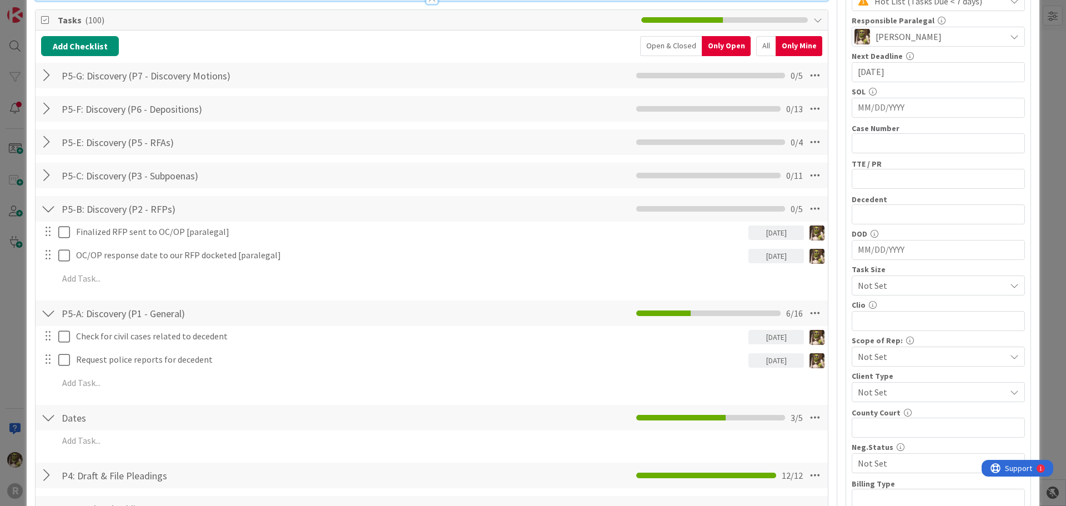
scroll to position [222, 0]
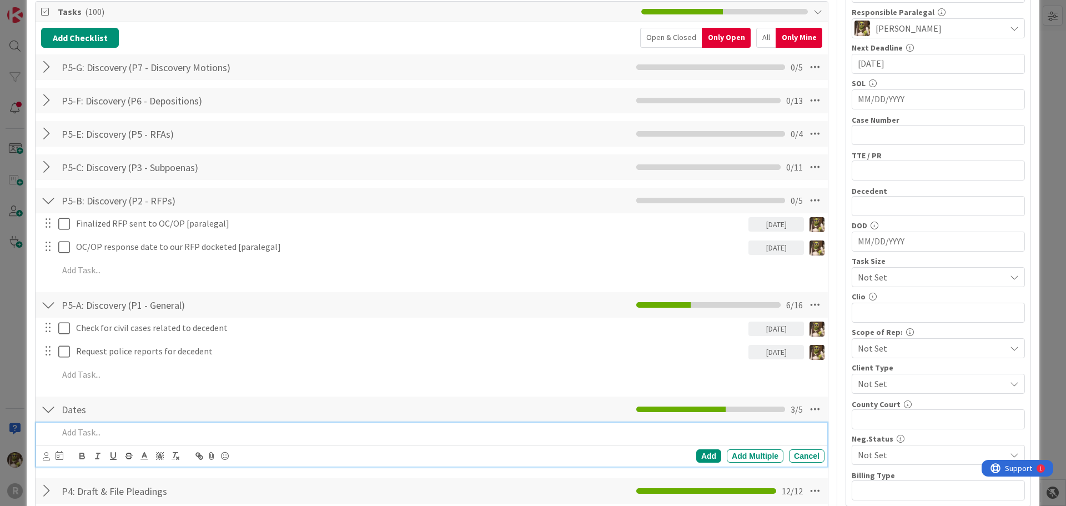
click at [83, 430] on p at bounding box center [439, 432] width 762 height 13
click at [51, 457] on div "[PERSON_NAME] [PERSON_NAME] [PERSON_NAME] [PERSON_NAME] [PERSON_NAME] [PERSON_N…" at bounding box center [53, 455] width 21 height 13
click at [47, 457] on icon at bounding box center [46, 456] width 7 height 8
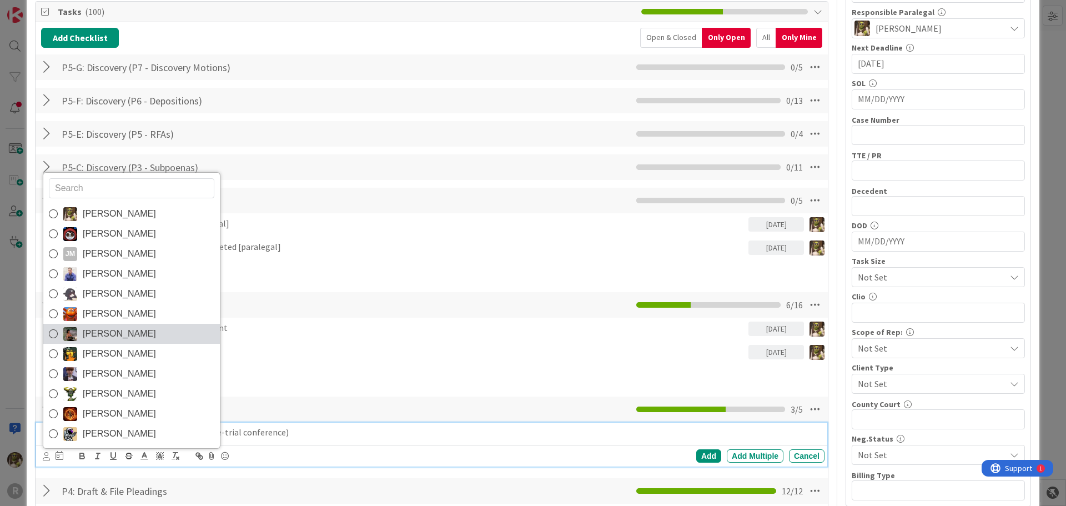
click at [115, 330] on span "[PERSON_NAME]" at bounding box center [119, 333] width 73 height 17
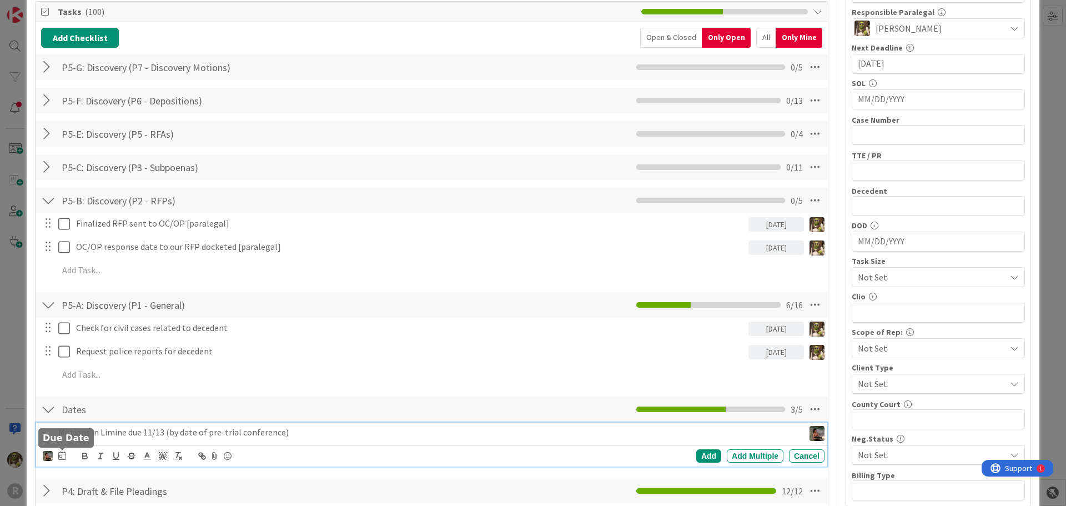
click at [60, 455] on icon at bounding box center [62, 455] width 8 height 9
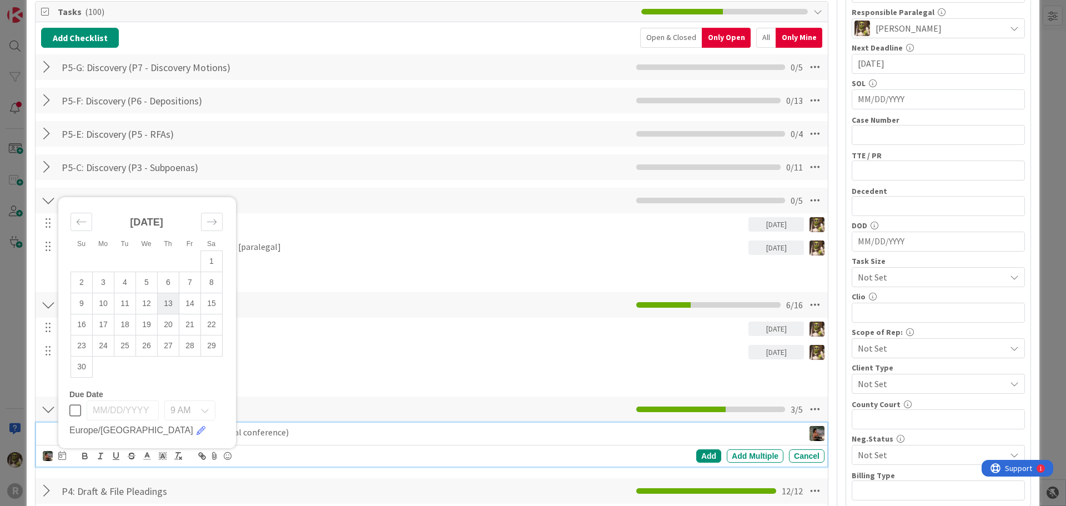
click at [165, 301] on td "13" at bounding box center [169, 303] width 22 height 21
type input "[DATE]"
click at [705, 457] on div "Add" at bounding box center [708, 455] width 25 height 13
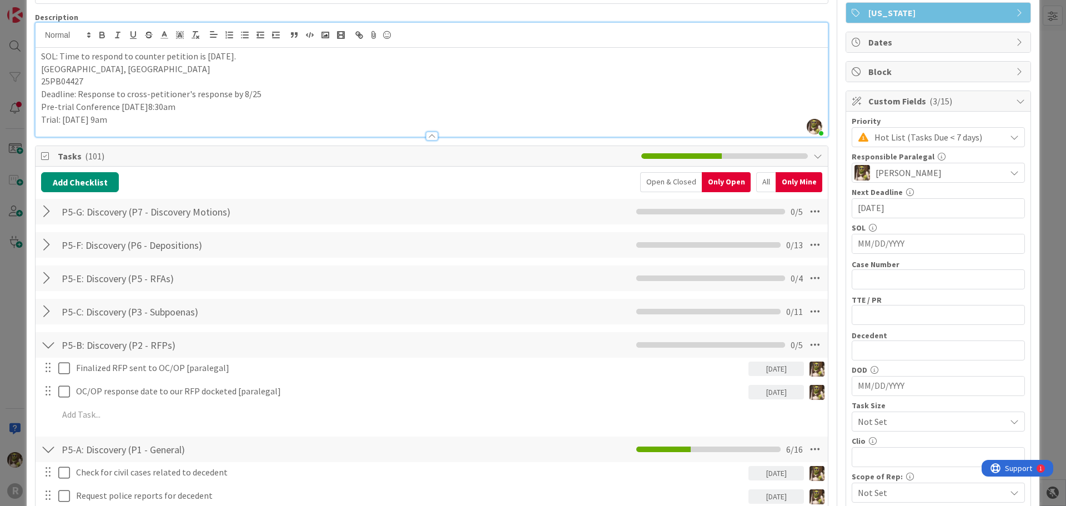
scroll to position [0, 0]
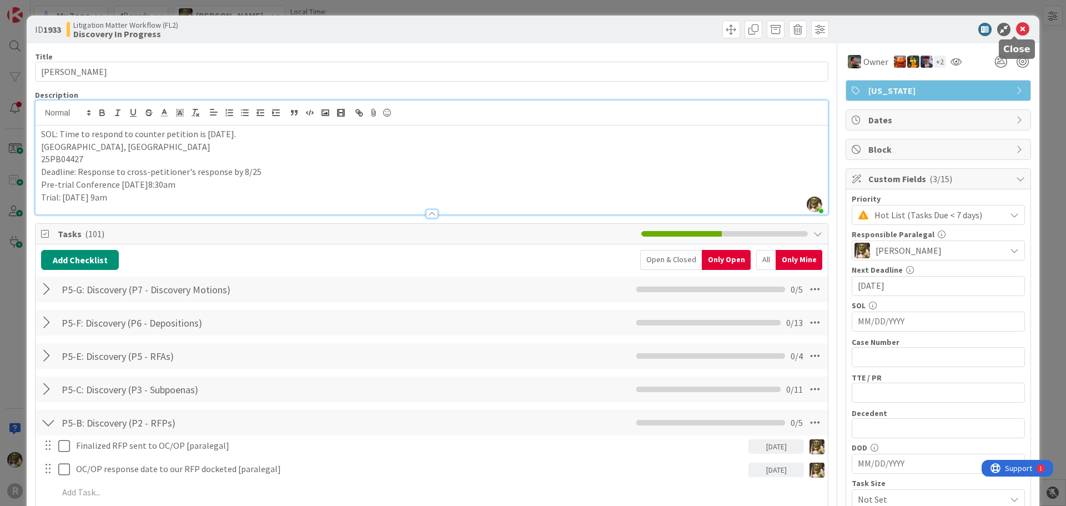
click at [1016, 28] on icon at bounding box center [1022, 29] width 13 height 13
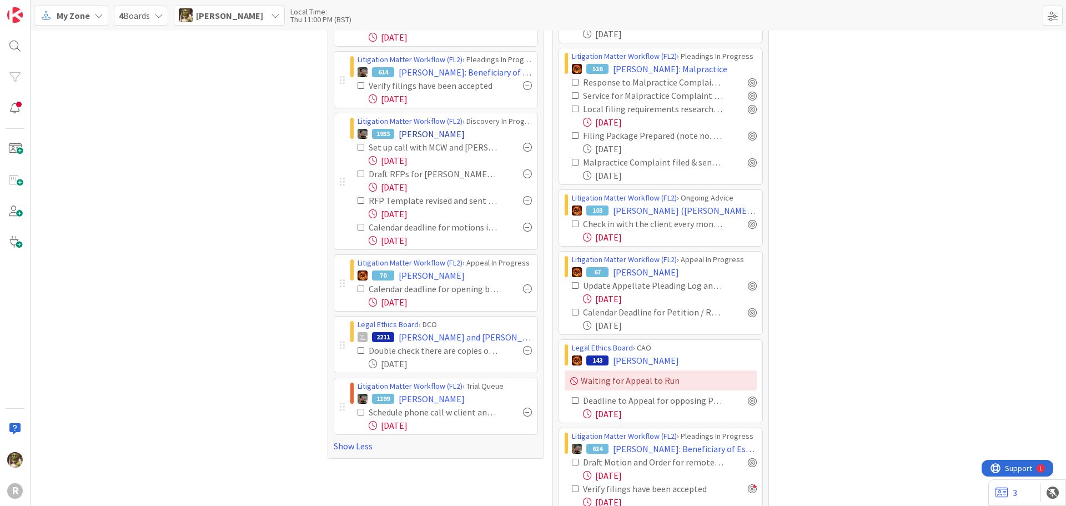
click at [464, 135] on div "1933 [PERSON_NAME][GEOGRAPHIC_DATA]" at bounding box center [445, 133] width 174 height 13
click at [436, 132] on span "[PERSON_NAME]" at bounding box center [432, 133] width 66 height 13
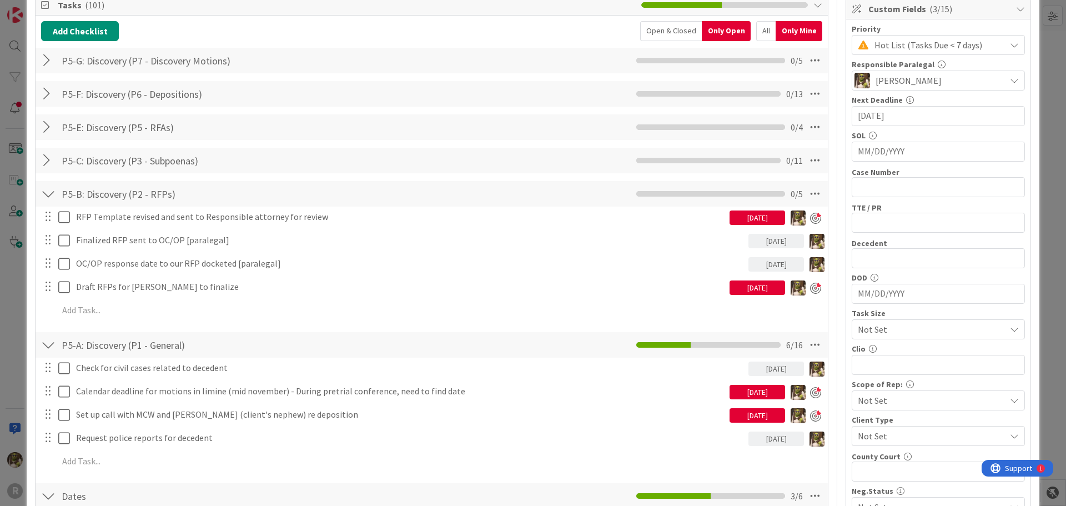
scroll to position [56, 0]
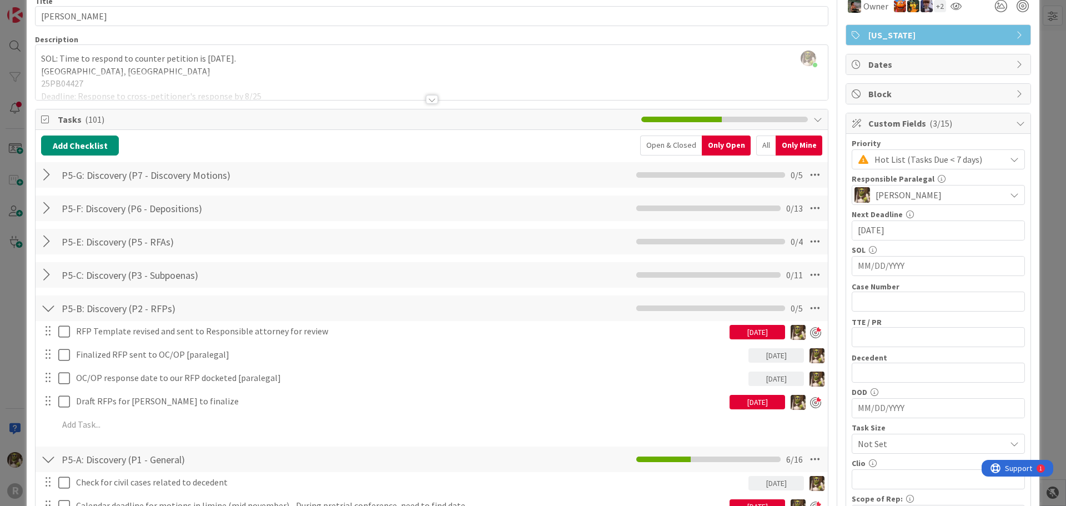
click at [756, 142] on div "All" at bounding box center [765, 145] width 19 height 20
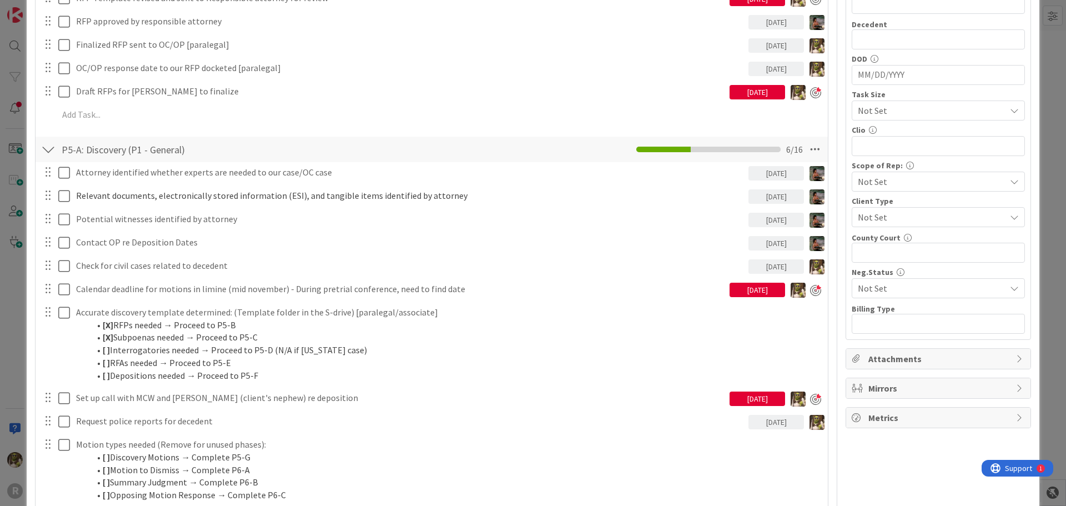
scroll to position [777, 0]
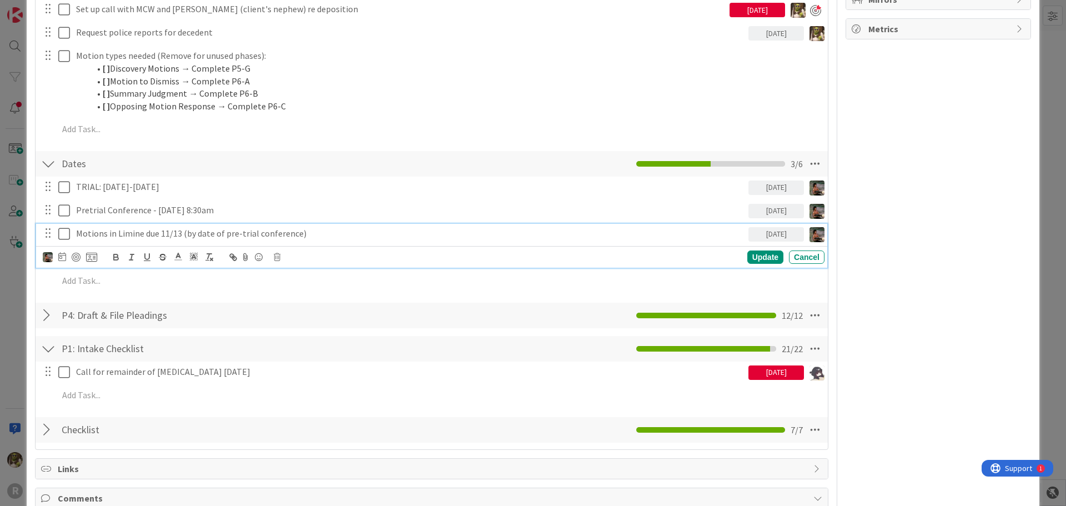
click at [295, 230] on p "Motions in Limine due 11/13 (by date of pre-trial conference)" at bounding box center [410, 233] width 668 height 13
click at [760, 256] on div "Update" at bounding box center [765, 256] width 36 height 13
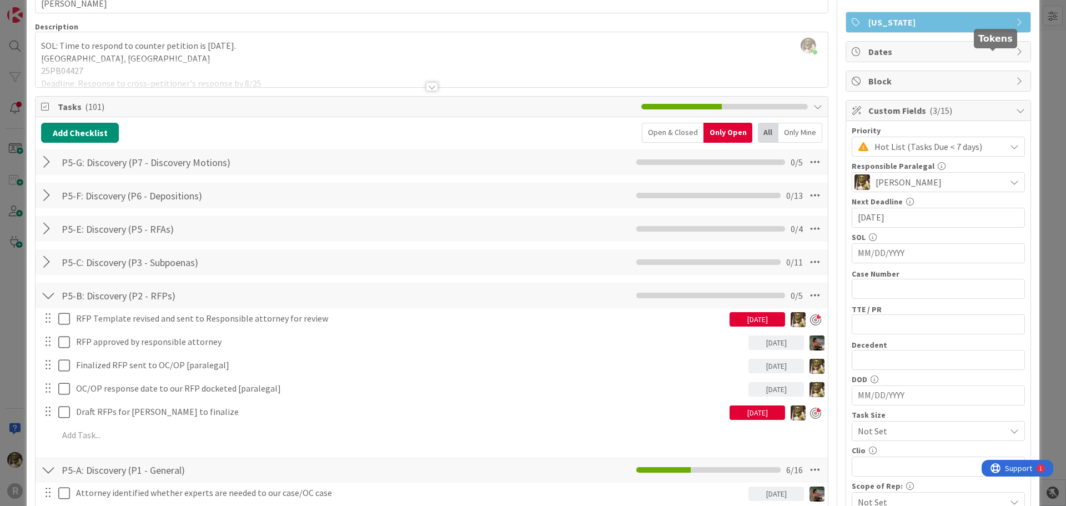
scroll to position [0, 0]
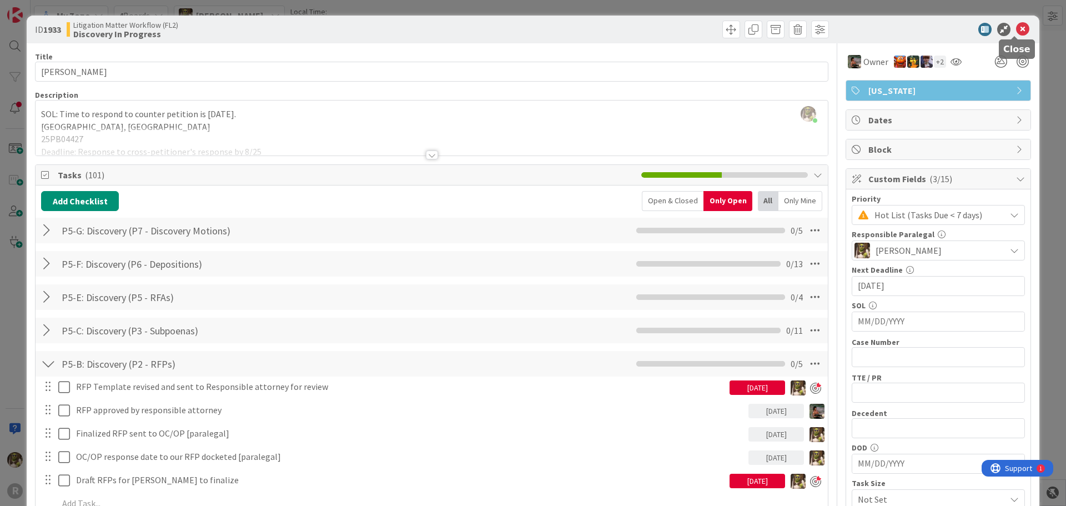
click at [1016, 31] on icon at bounding box center [1022, 29] width 13 height 13
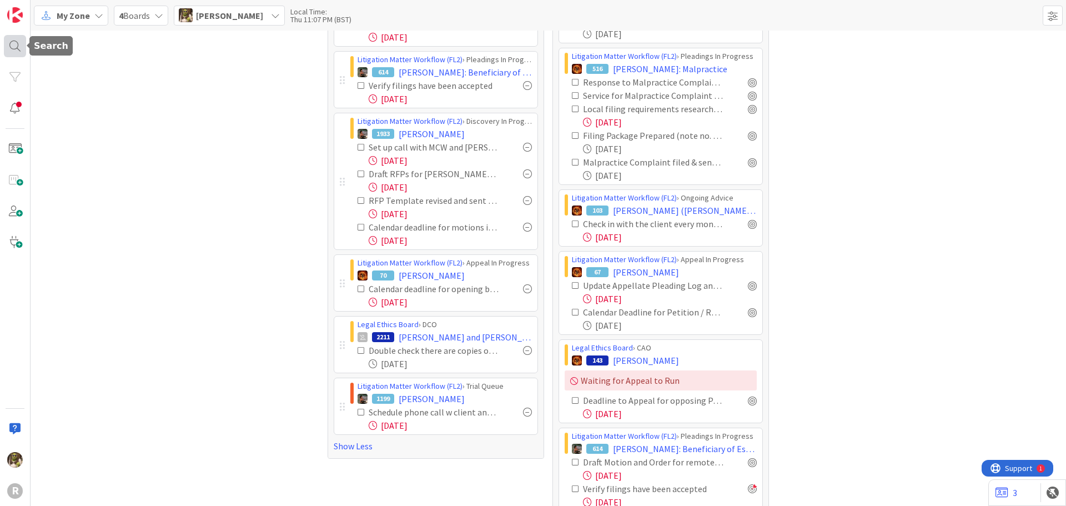
click at [22, 47] on div at bounding box center [15, 46] width 22 height 22
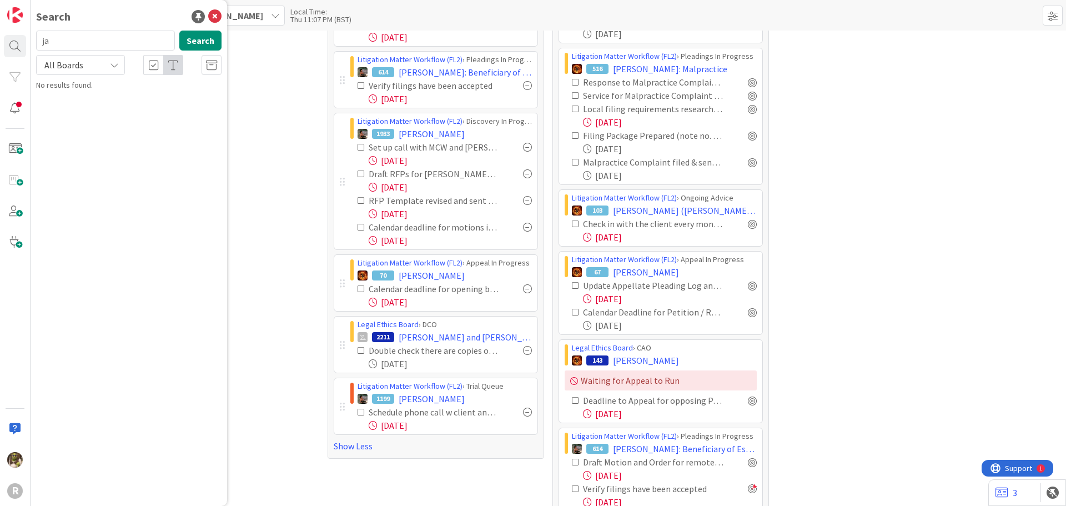
type input "j"
type input "[PERSON_NAME]"
click at [110, 109] on span ": Tortious Interference with Economic Relations" at bounding box center [131, 104] width 159 height 22
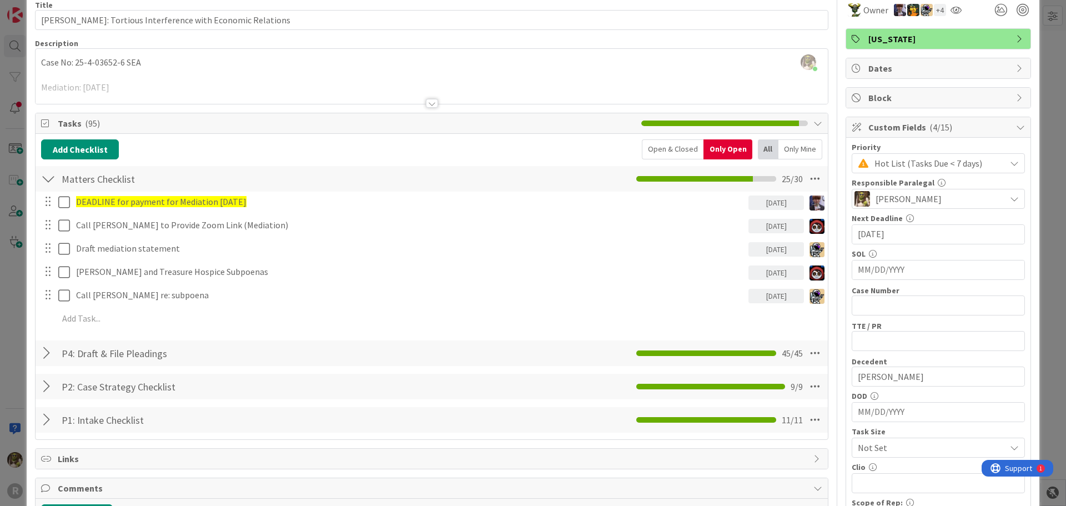
scroll to position [111, 0]
